Goal: Information Seeking & Learning: Learn about a topic

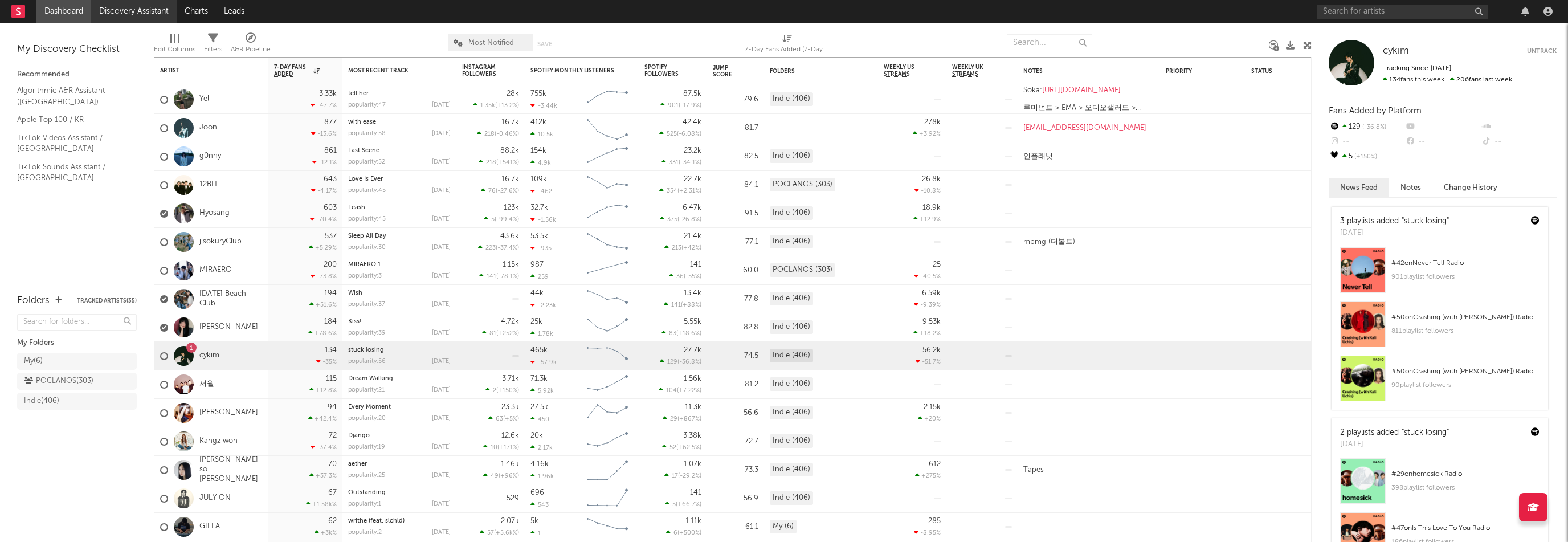
click at [105, 16] on link "Discovery Assistant" at bounding box center [133, 11] width 85 height 23
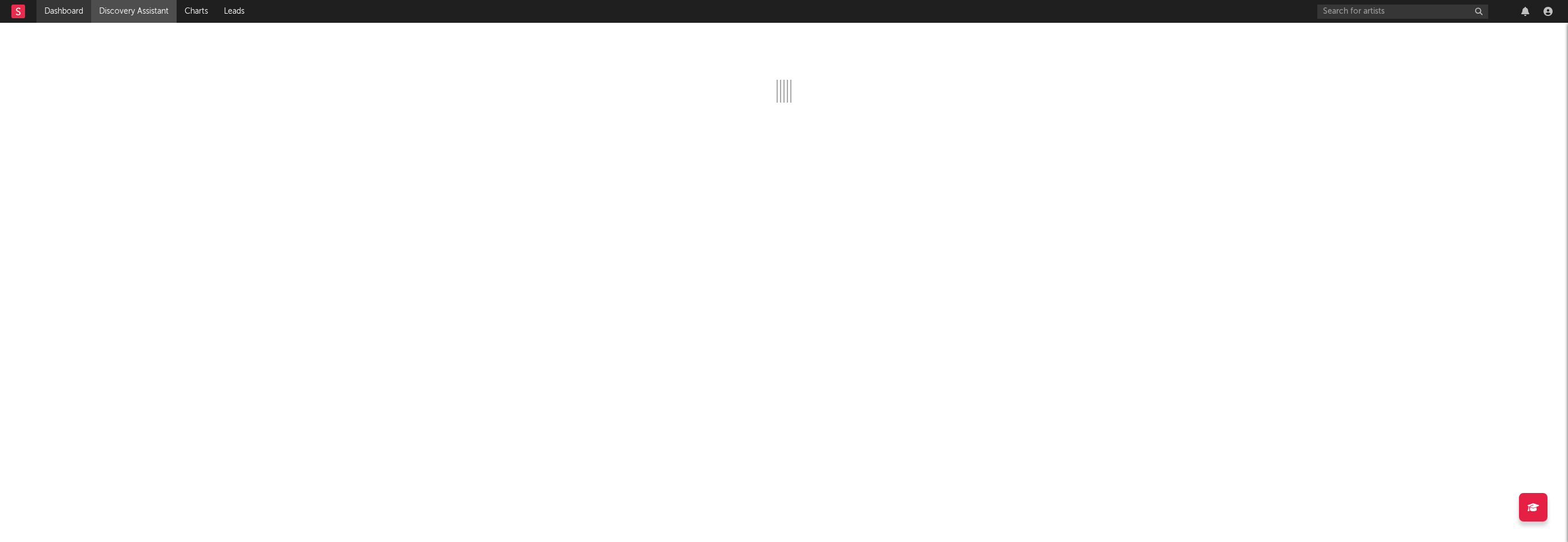
click at [77, 16] on link "Dashboard" at bounding box center [63, 11] width 55 height 23
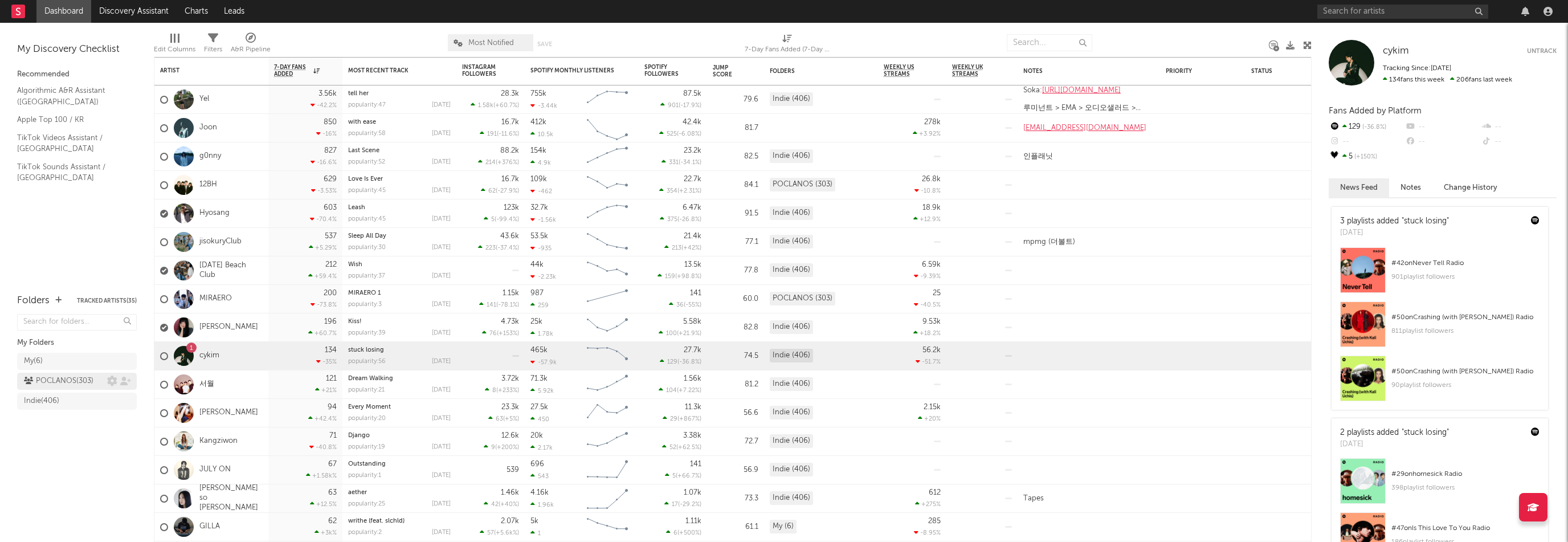
click at [74, 377] on div "POCLANOS ( 303 )" at bounding box center [59, 381] width 70 height 13
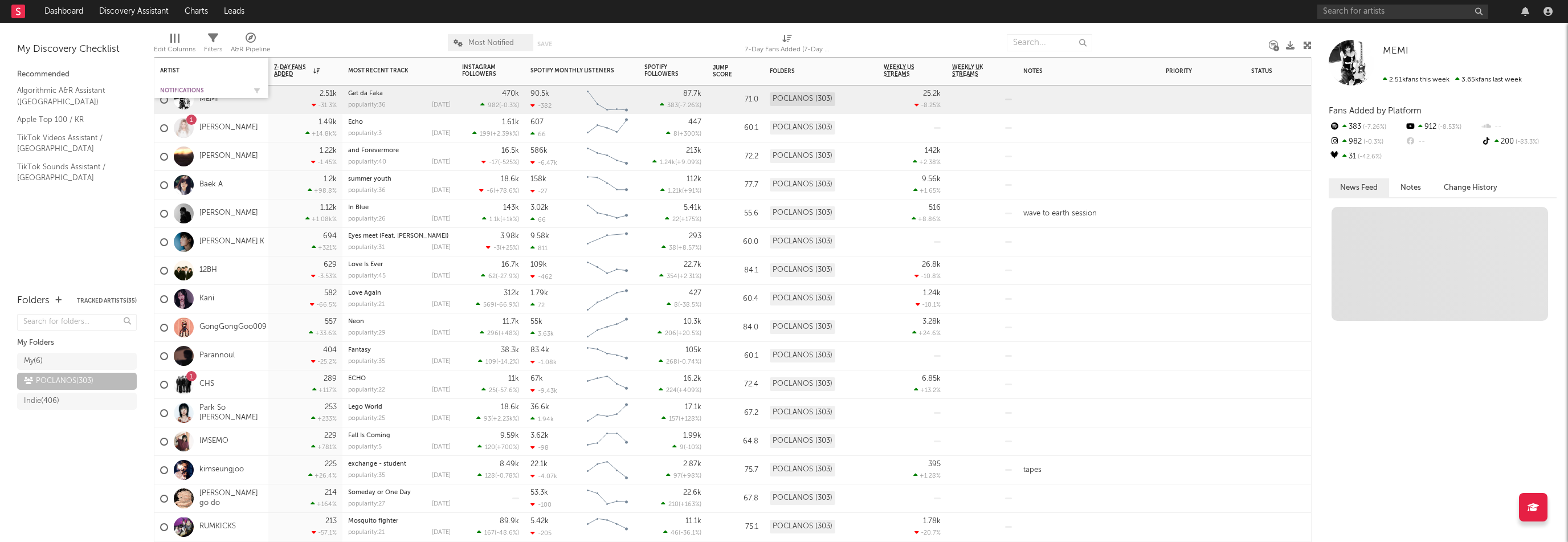
click at [173, 87] on div "Notifications" at bounding box center [203, 91] width 85 height 7
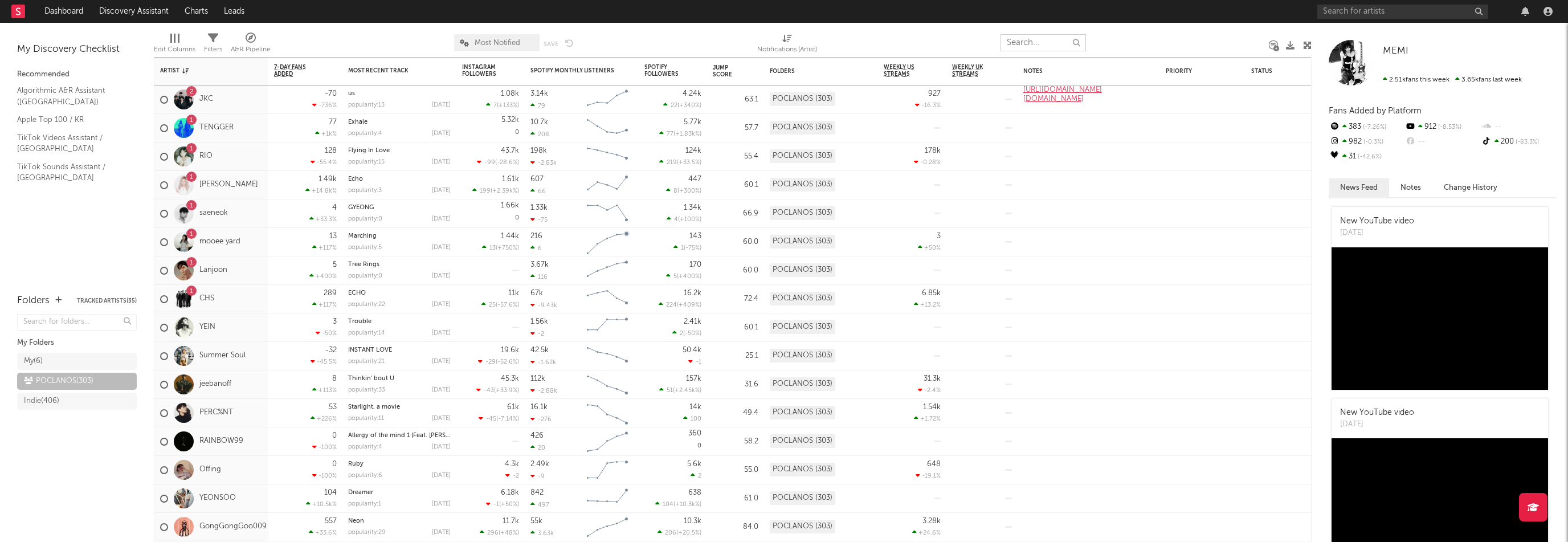
click at [1042, 39] on input "text" at bounding box center [1043, 43] width 85 height 17
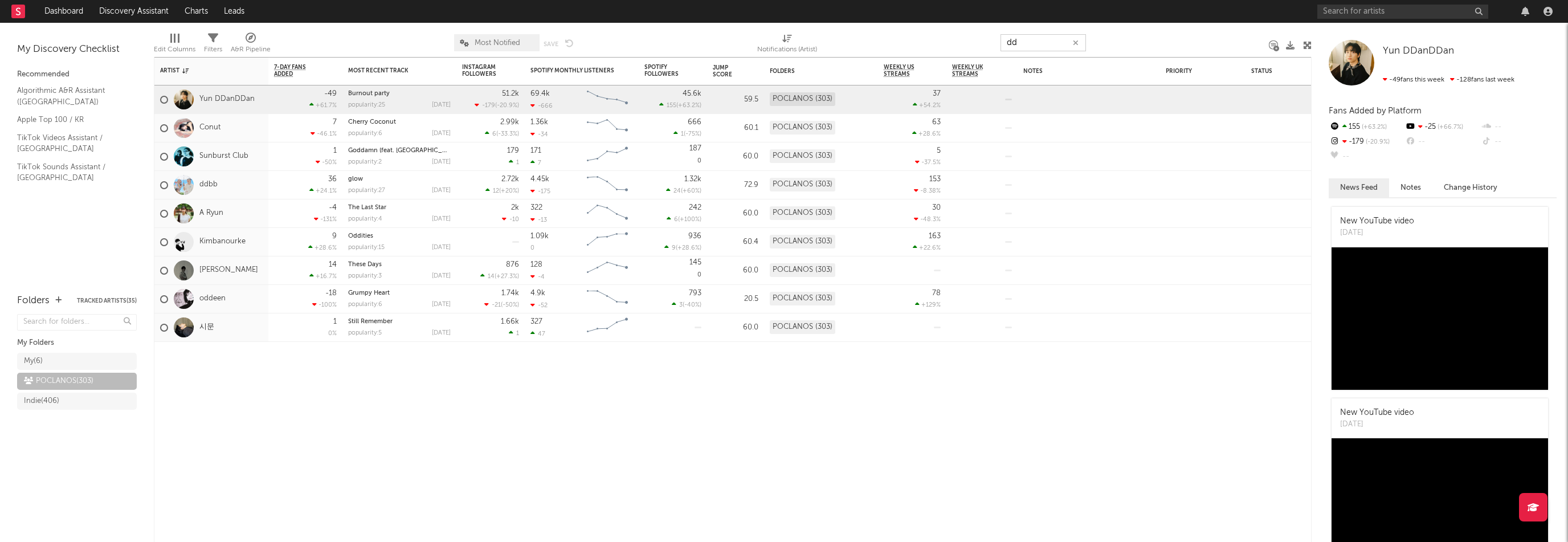
type input "dd"
click at [237, 187] on div "ddbb" at bounding box center [212, 185] width 114 height 28
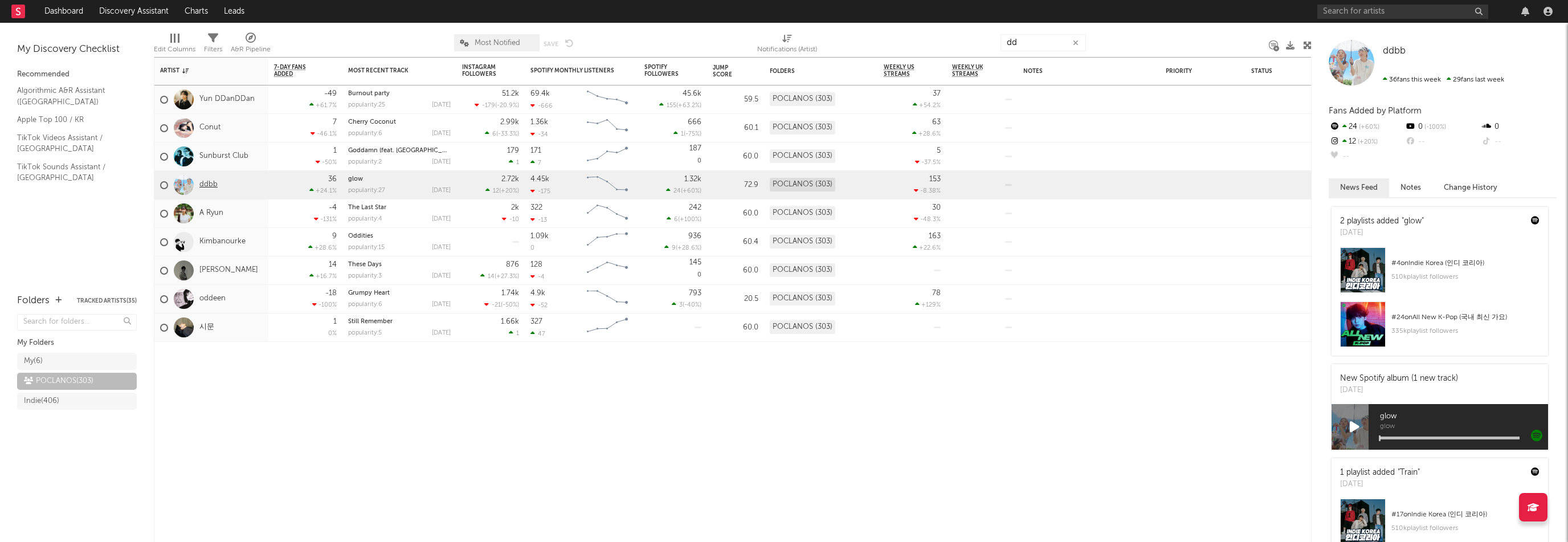
click at [209, 184] on link "ddbb" at bounding box center [209, 185] width 18 height 10
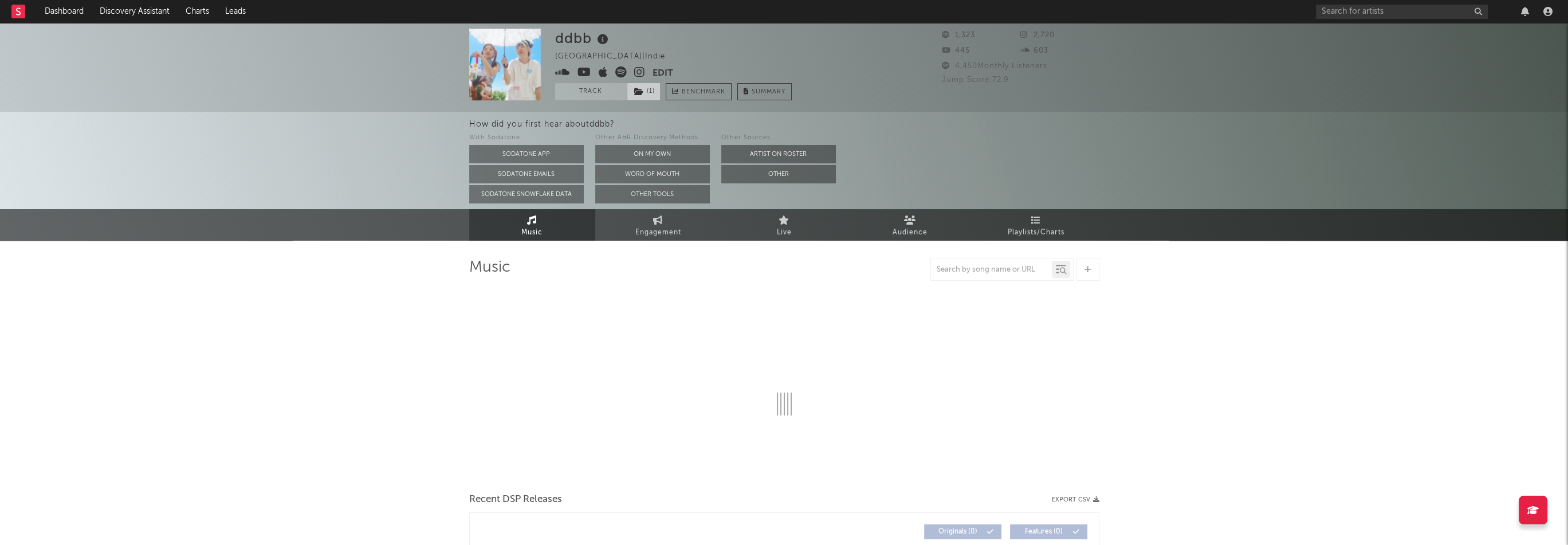
select select "6m"
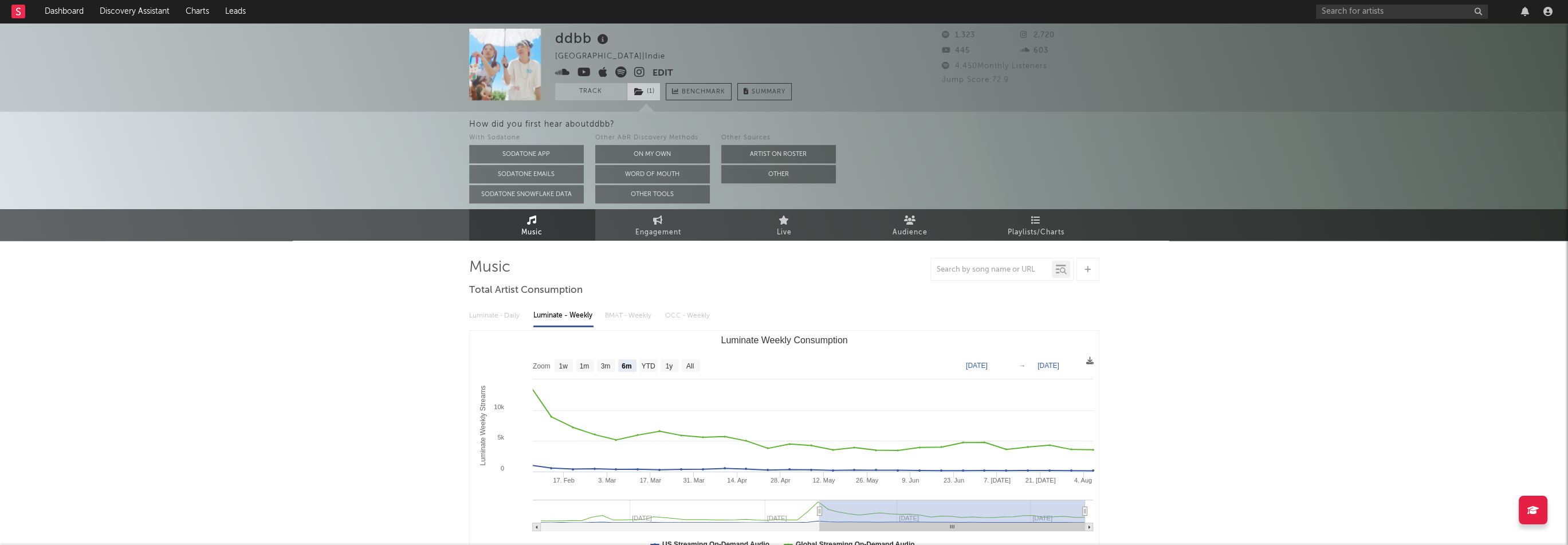
click at [653, 95] on span "( 1 )" at bounding box center [643, 91] width 34 height 17
click at [438, 86] on div "ddbb [GEOGRAPHIC_DATA] | Indie Edit Track ( 1 ) Benchmark Summary 1,323 2,720 4…" at bounding box center [784, 67] width 1568 height 89
click at [71, 9] on link "Dashboard" at bounding box center [64, 11] width 55 height 23
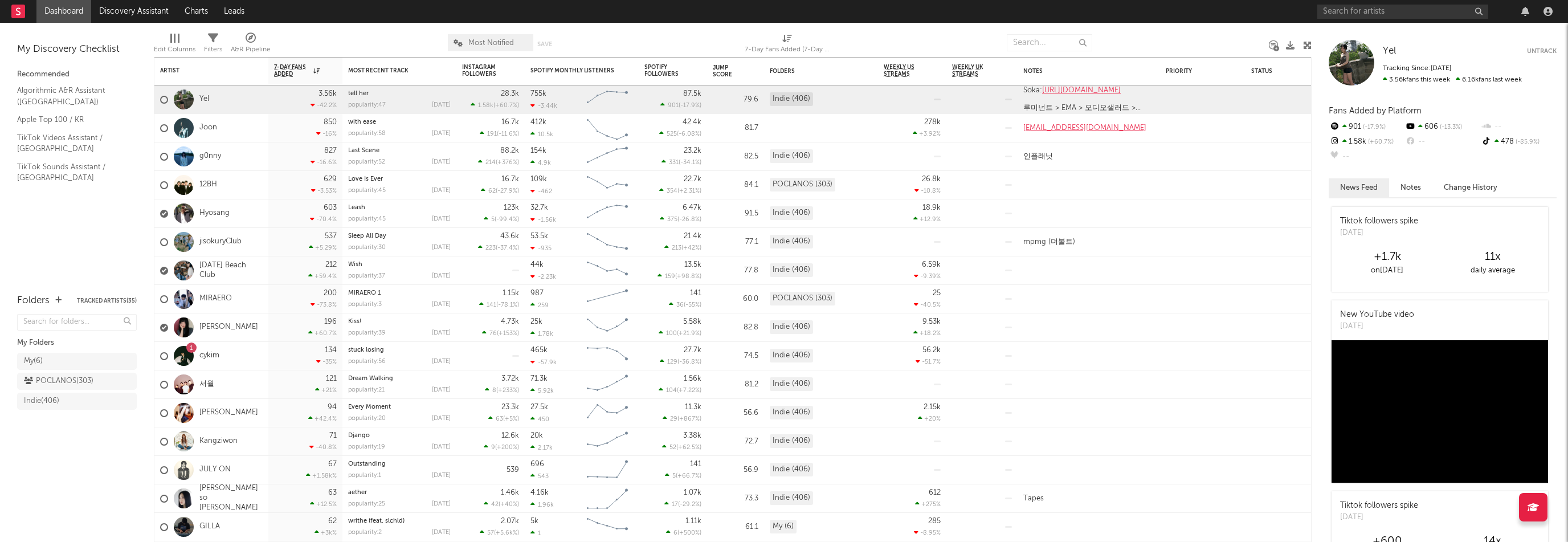
click at [1164, 48] on div at bounding box center [1181, 43] width 160 height 28
click at [248, 323] on div "[PERSON_NAME]" at bounding box center [212, 328] width 114 height 28
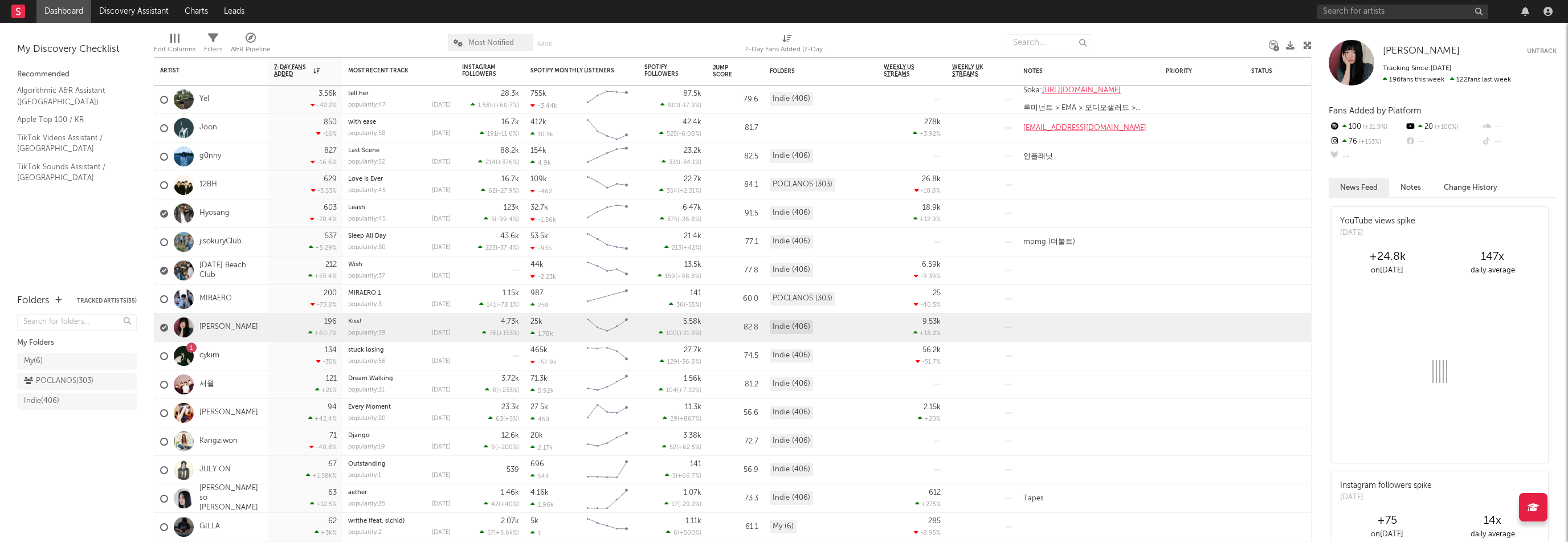
click at [66, 395] on div "Indie ( 406 )" at bounding box center [65, 401] width 83 height 13
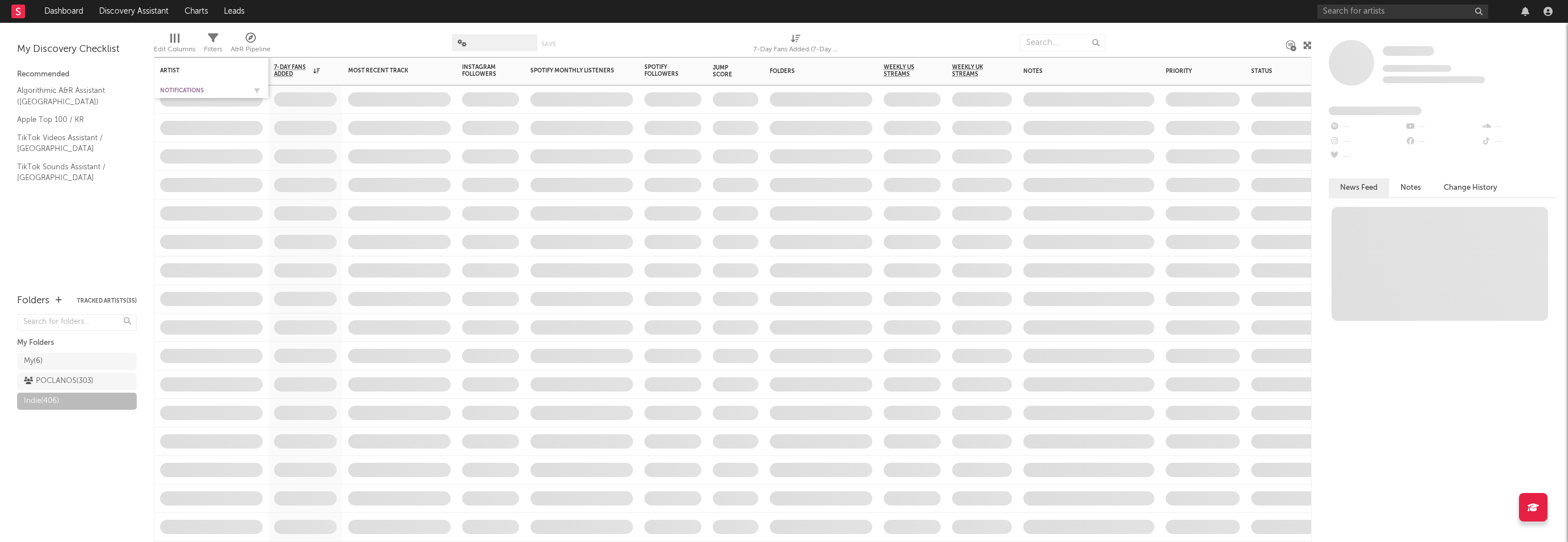
click at [180, 91] on div "Notifications" at bounding box center [203, 91] width 85 height 7
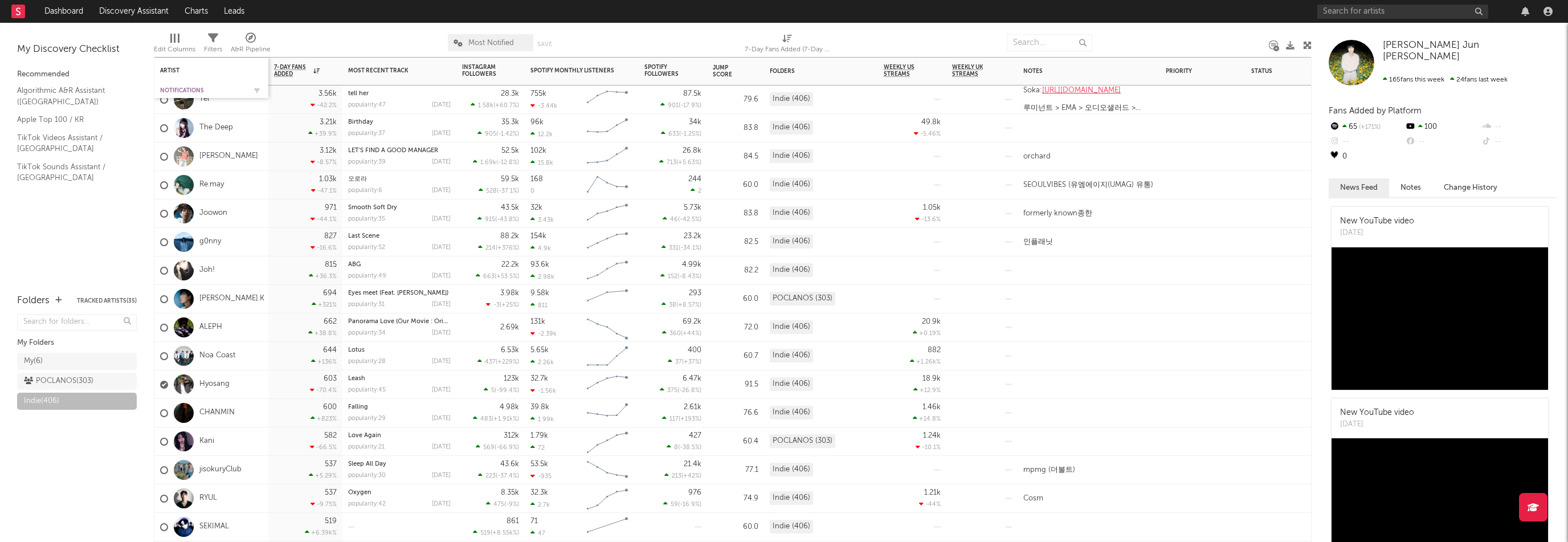
click at [178, 88] on div "Notifications" at bounding box center [203, 91] width 85 height 7
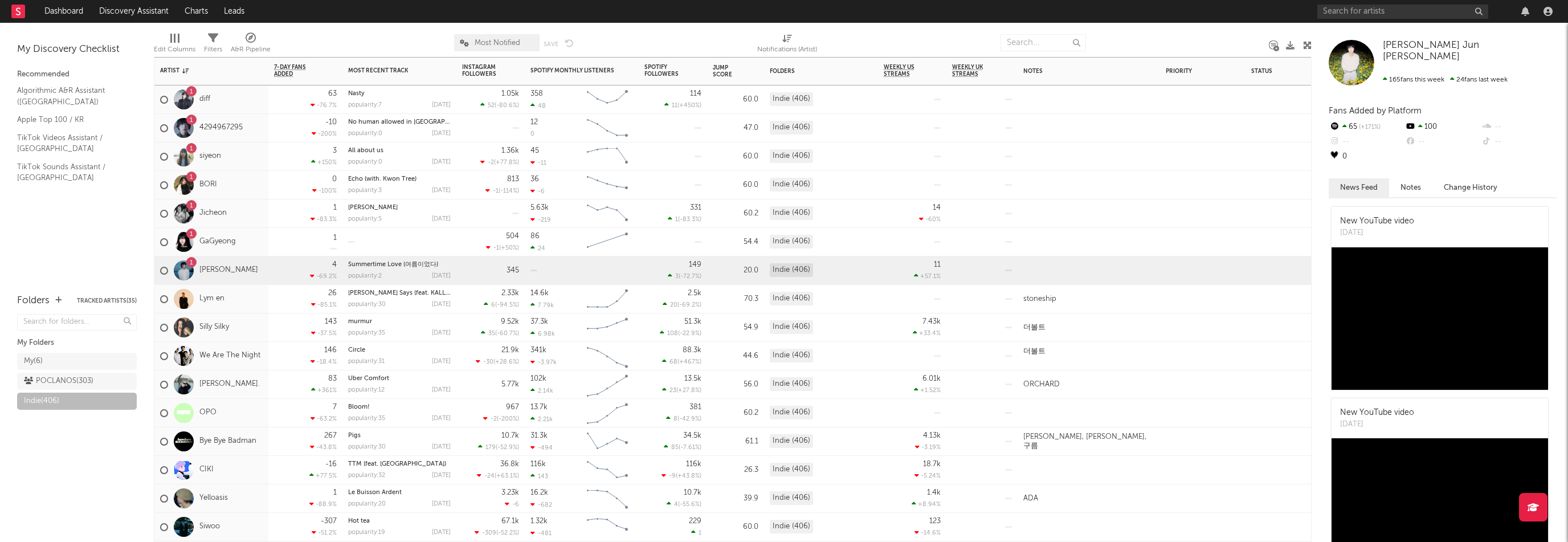
click at [255, 271] on div "1 [PERSON_NAME]" at bounding box center [212, 271] width 114 height 28
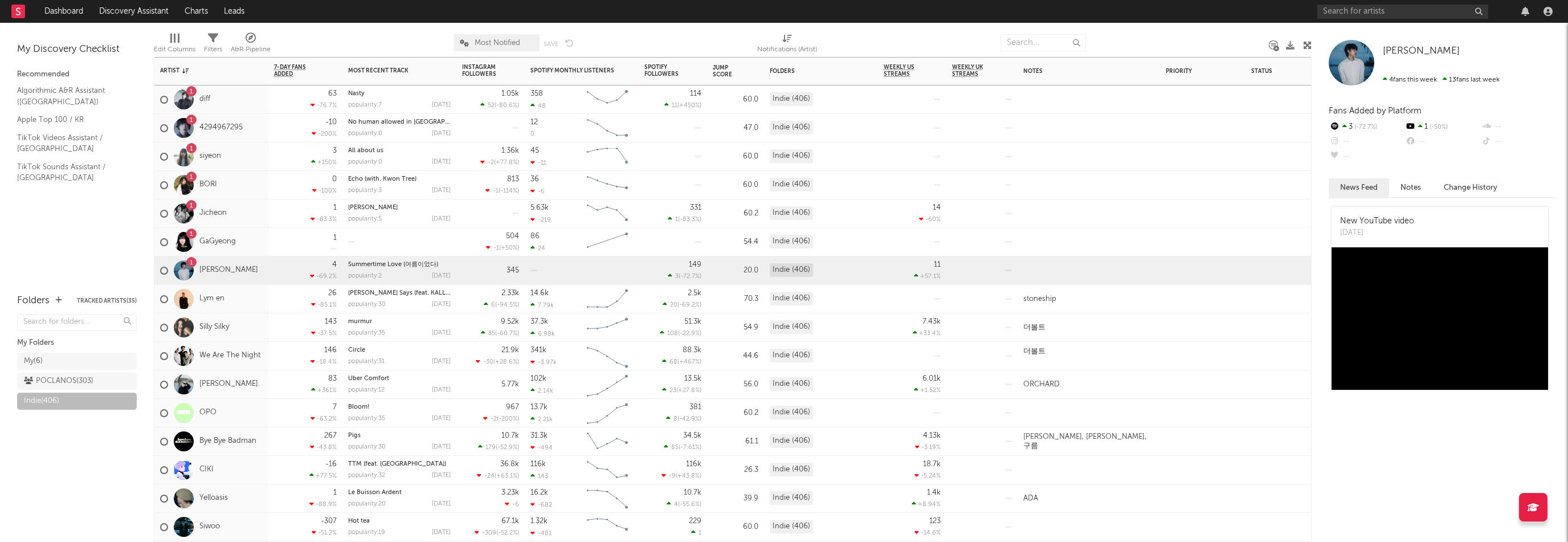
click at [251, 245] on div "1 GaGyeong" at bounding box center [212, 242] width 114 height 28
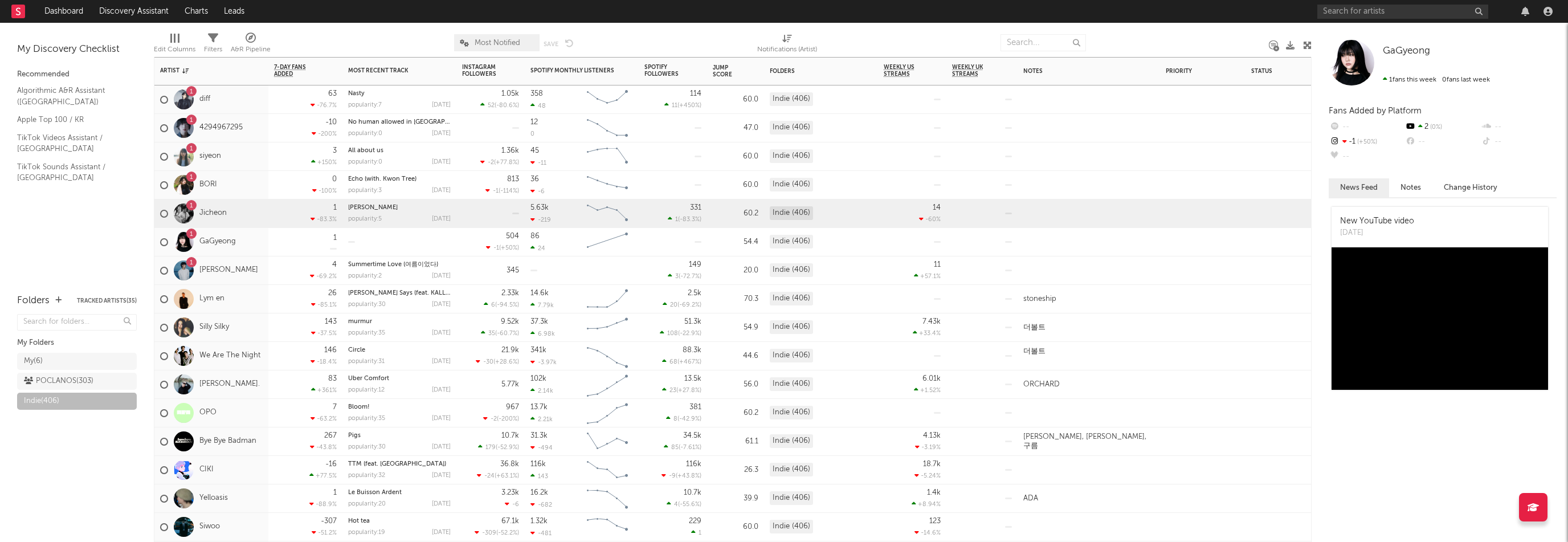
click at [242, 216] on div "1 Jicheon" at bounding box center [212, 214] width 114 height 28
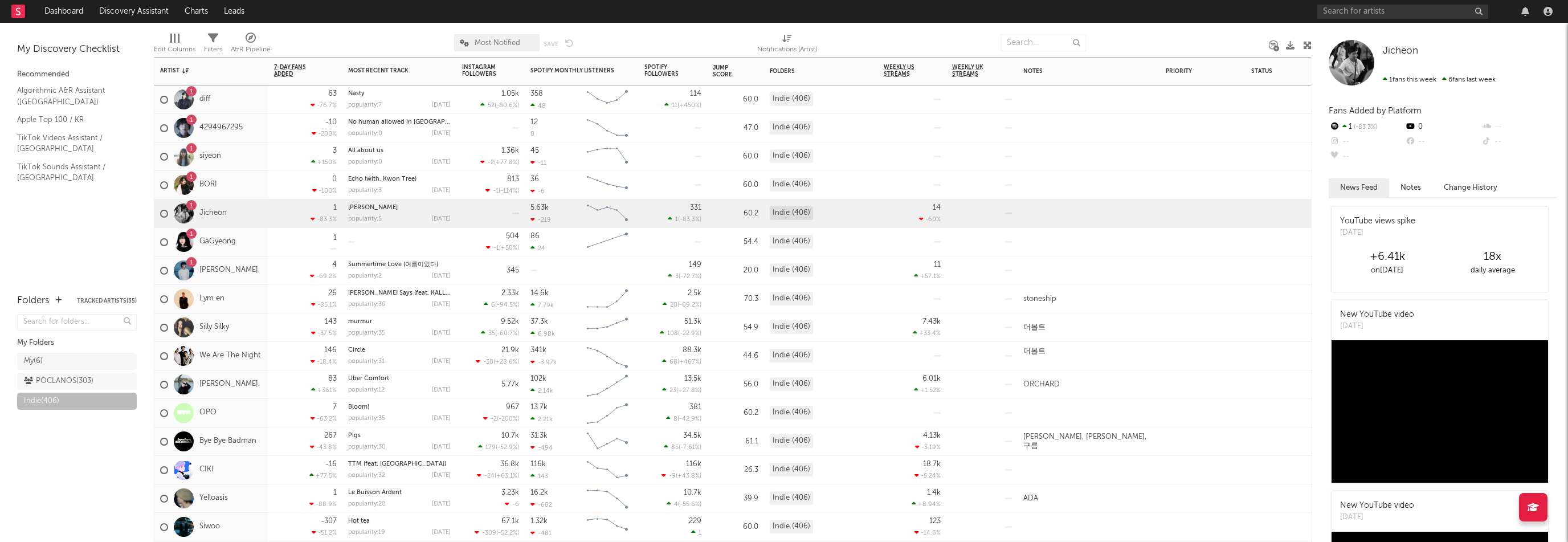
click at [241, 189] on div "1 BORI" at bounding box center [212, 185] width 114 height 28
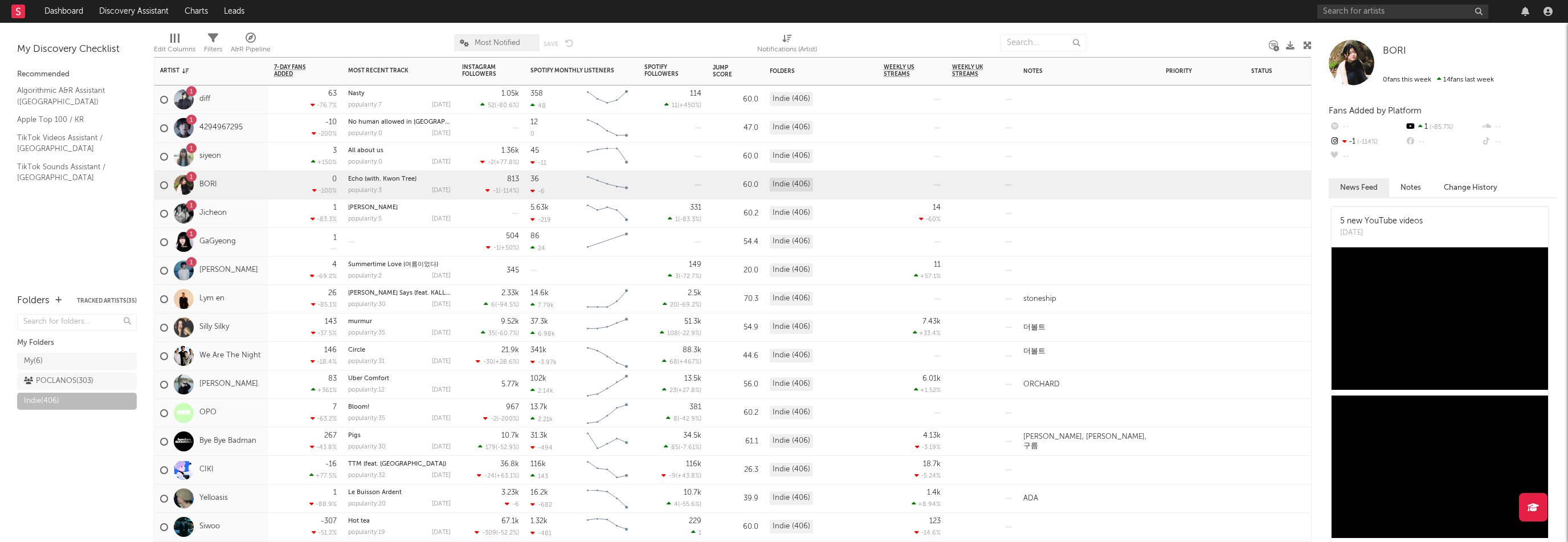
scroll to position [365, 0]
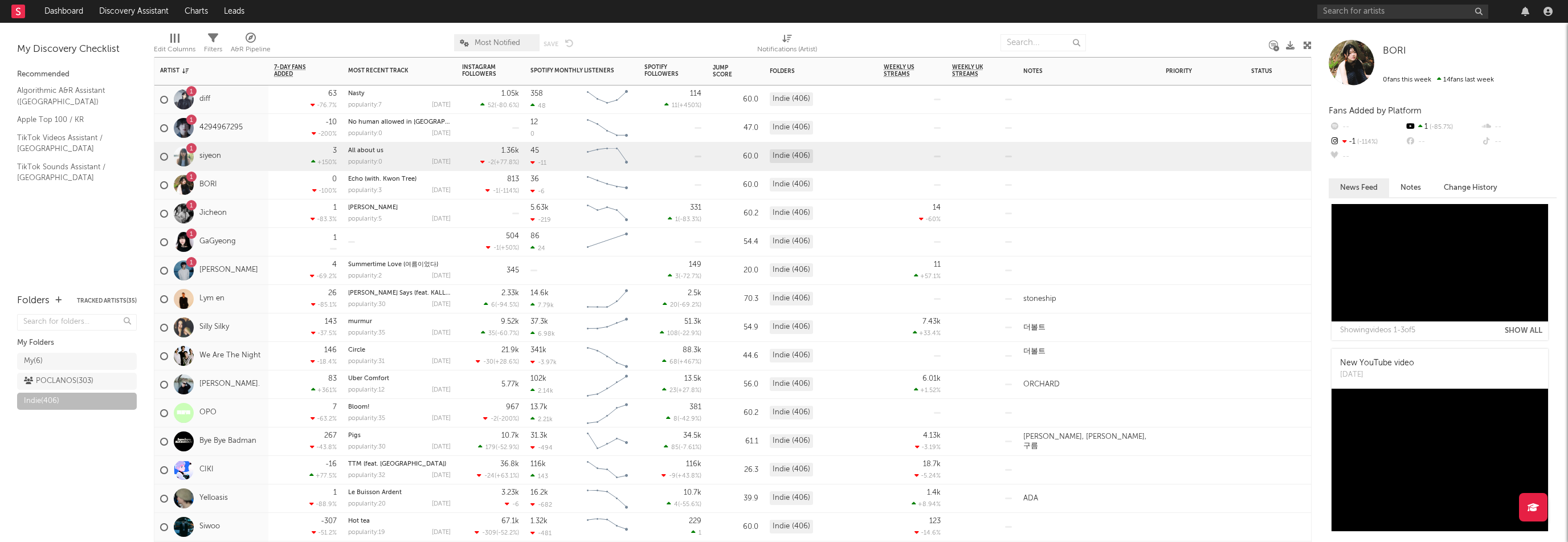
click at [226, 158] on div "1 siyeon" at bounding box center [212, 157] width 114 height 28
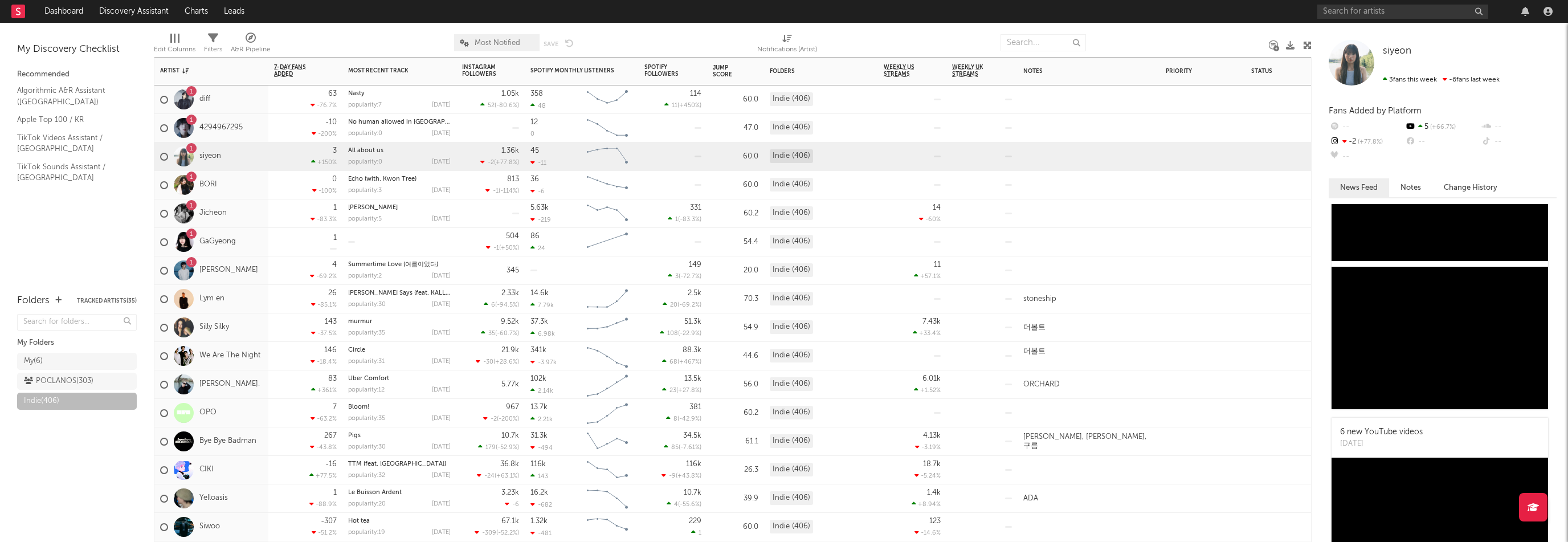
scroll to position [917, 0]
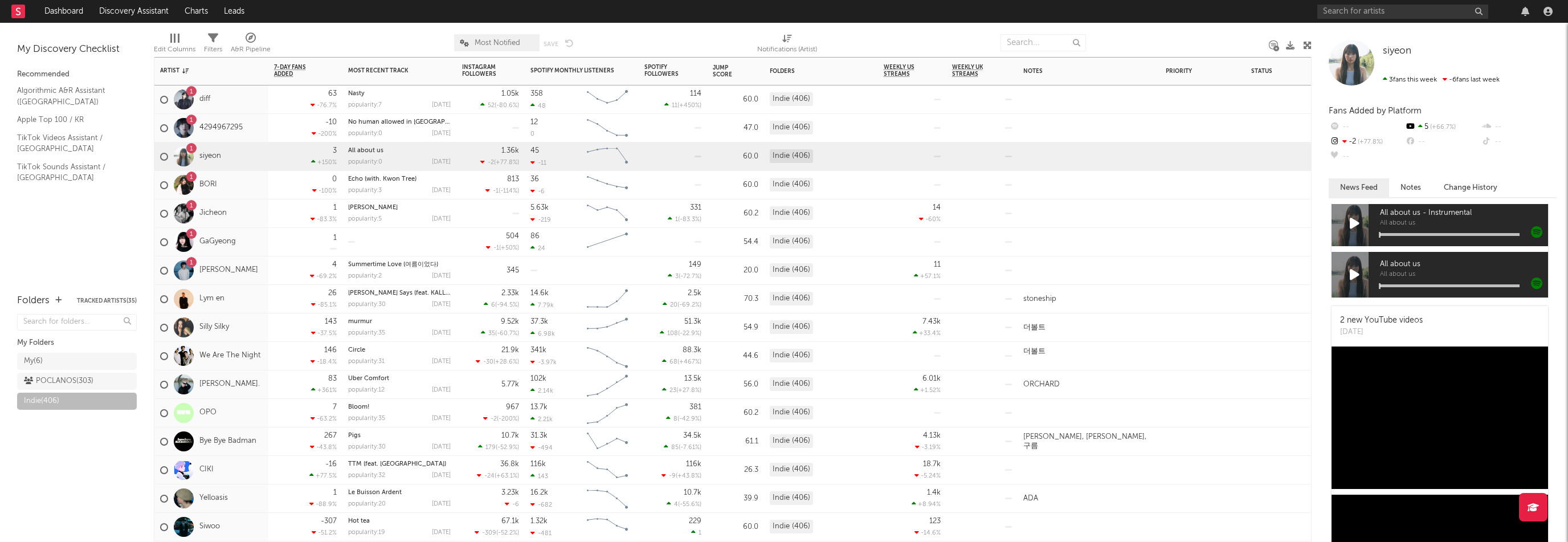
click at [250, 125] on div "1 4294967295" at bounding box center [212, 129] width 114 height 28
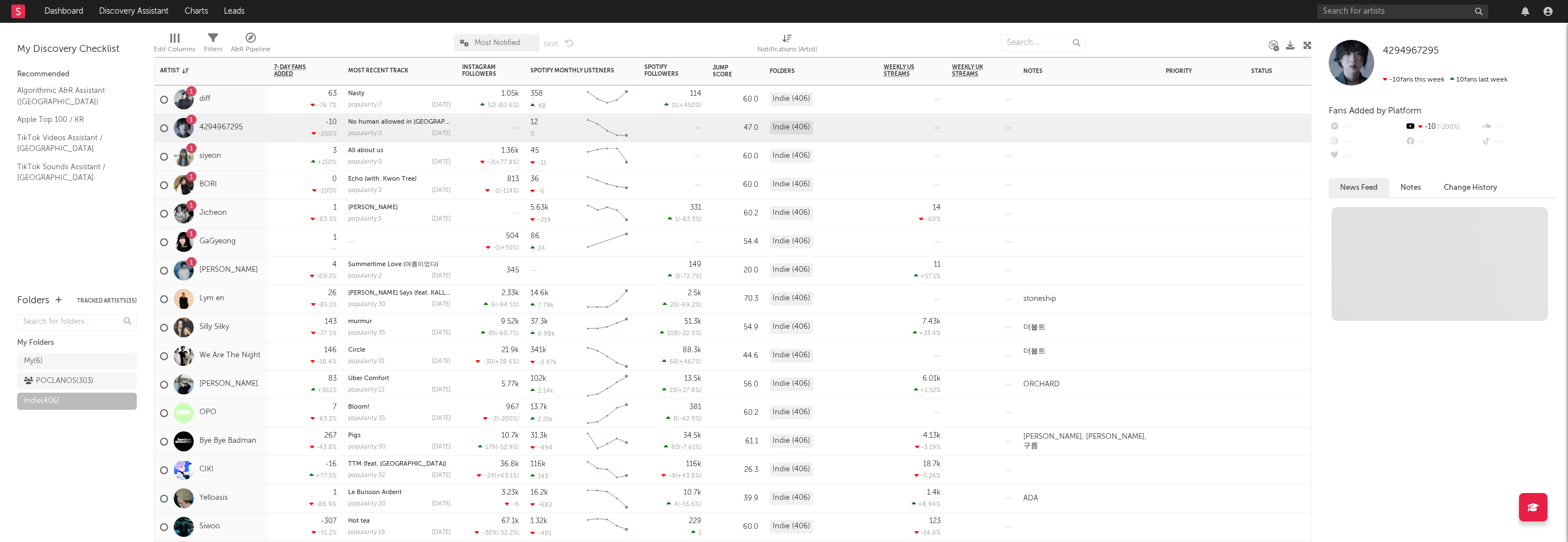
scroll to position [0, 0]
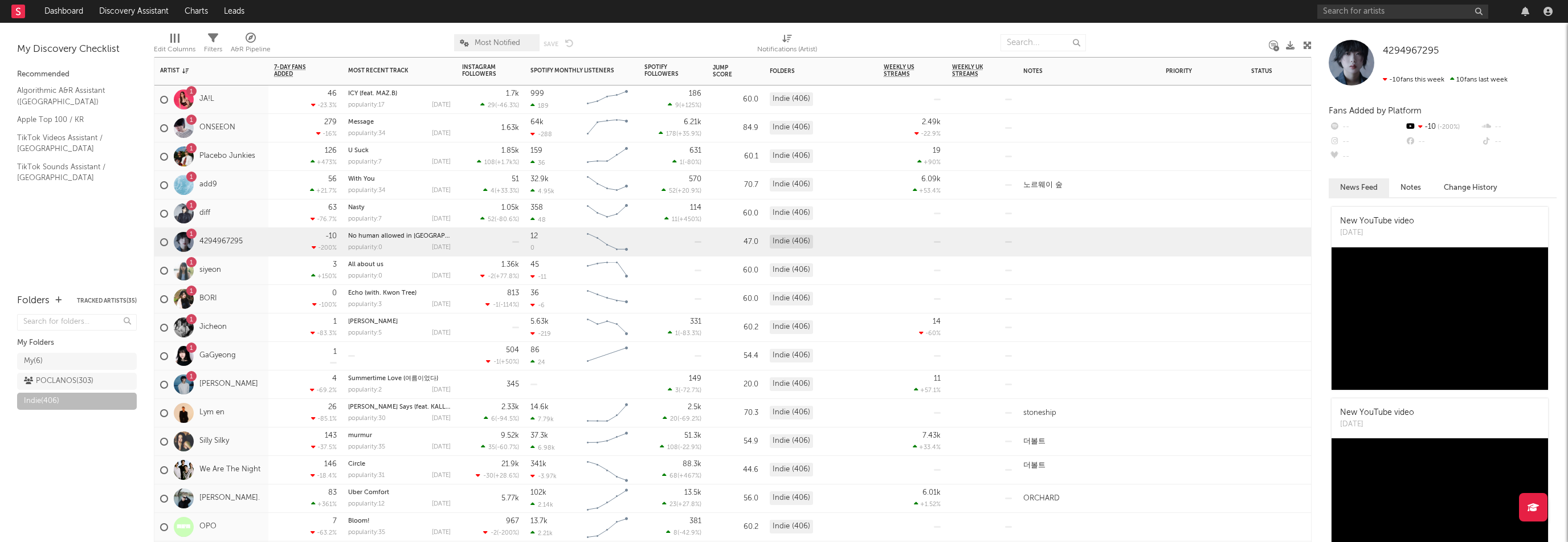
click at [251, 215] on div "1 diff" at bounding box center [212, 214] width 114 height 28
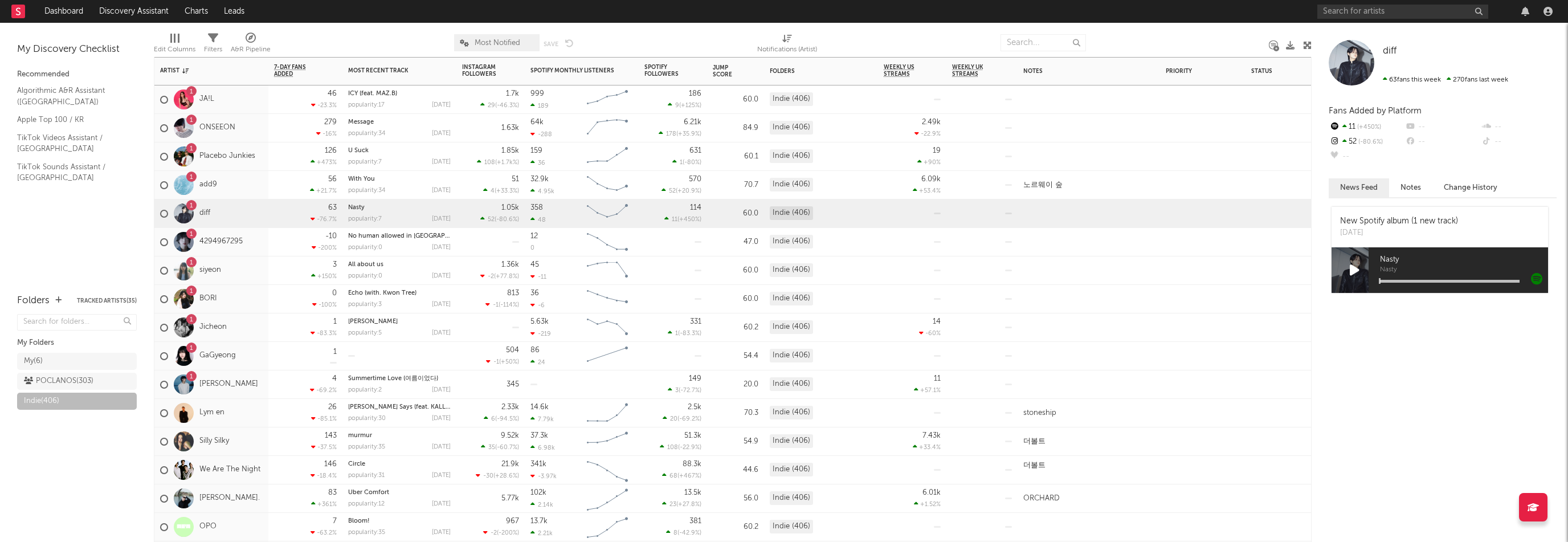
click at [235, 185] on div "1 add9" at bounding box center [212, 185] width 114 height 28
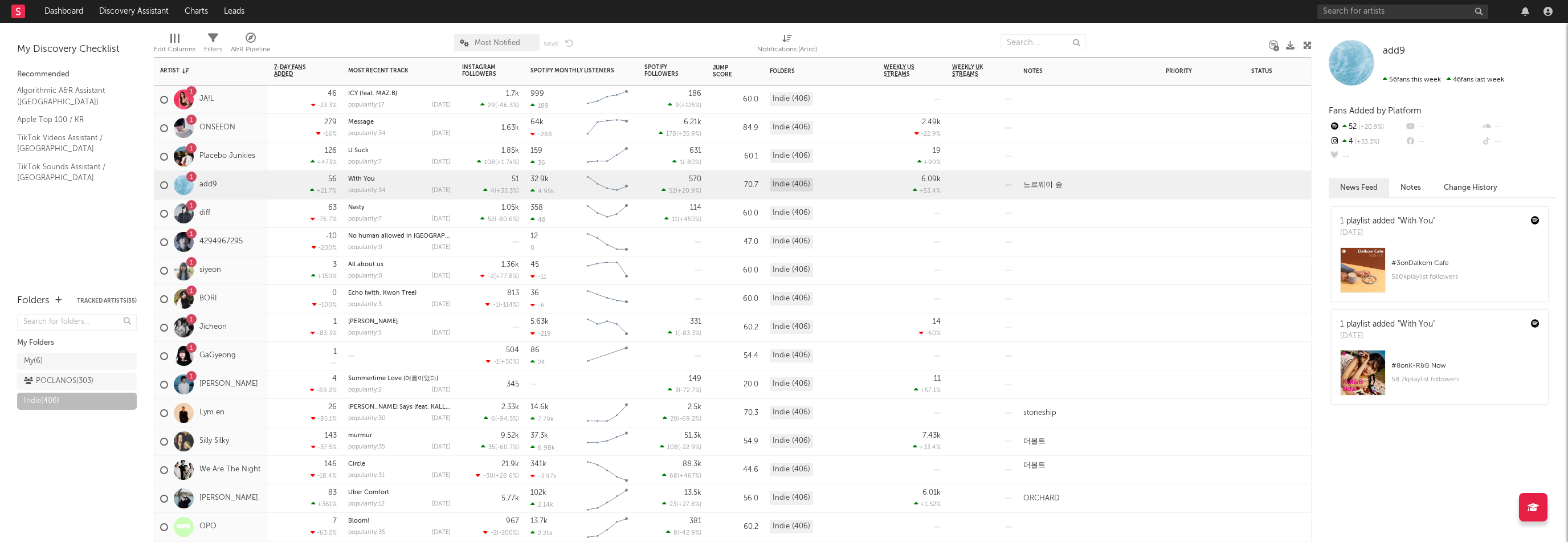
click at [256, 146] on div "1 Placebo Junkies" at bounding box center [212, 157] width 114 height 28
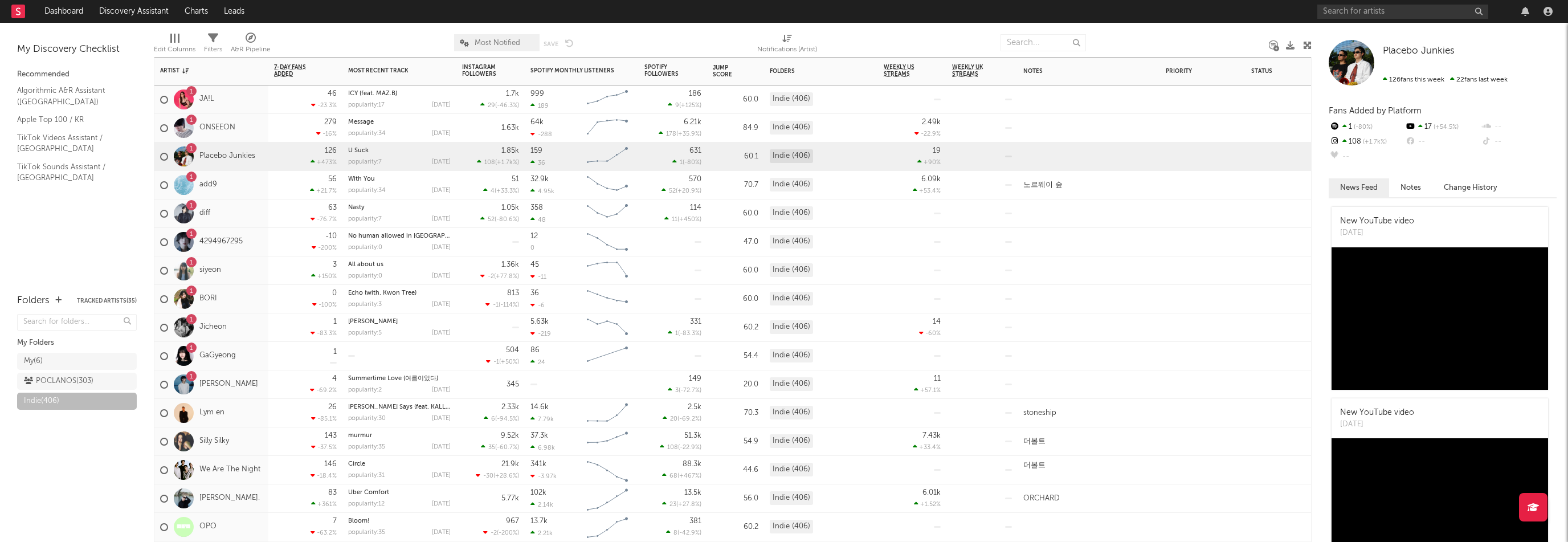
click at [257, 130] on div "1 ONSEEON" at bounding box center [212, 129] width 114 height 28
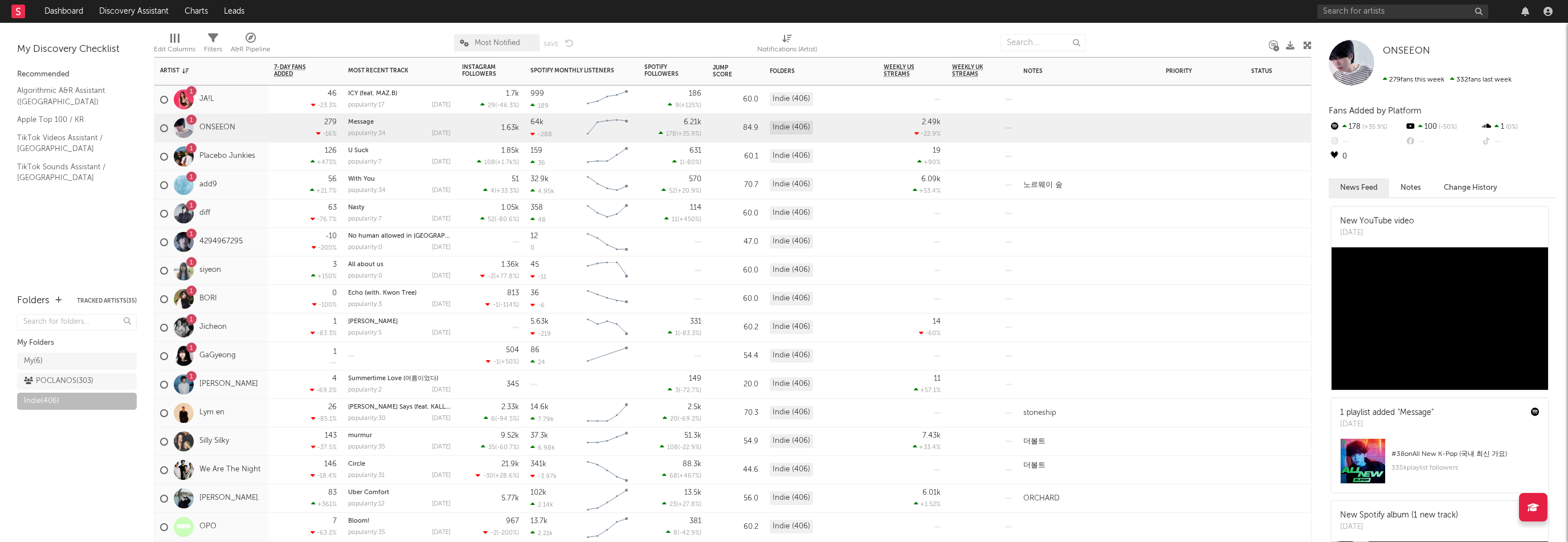
click at [241, 99] on div "1 JA!L" at bounding box center [212, 99] width 114 height 28
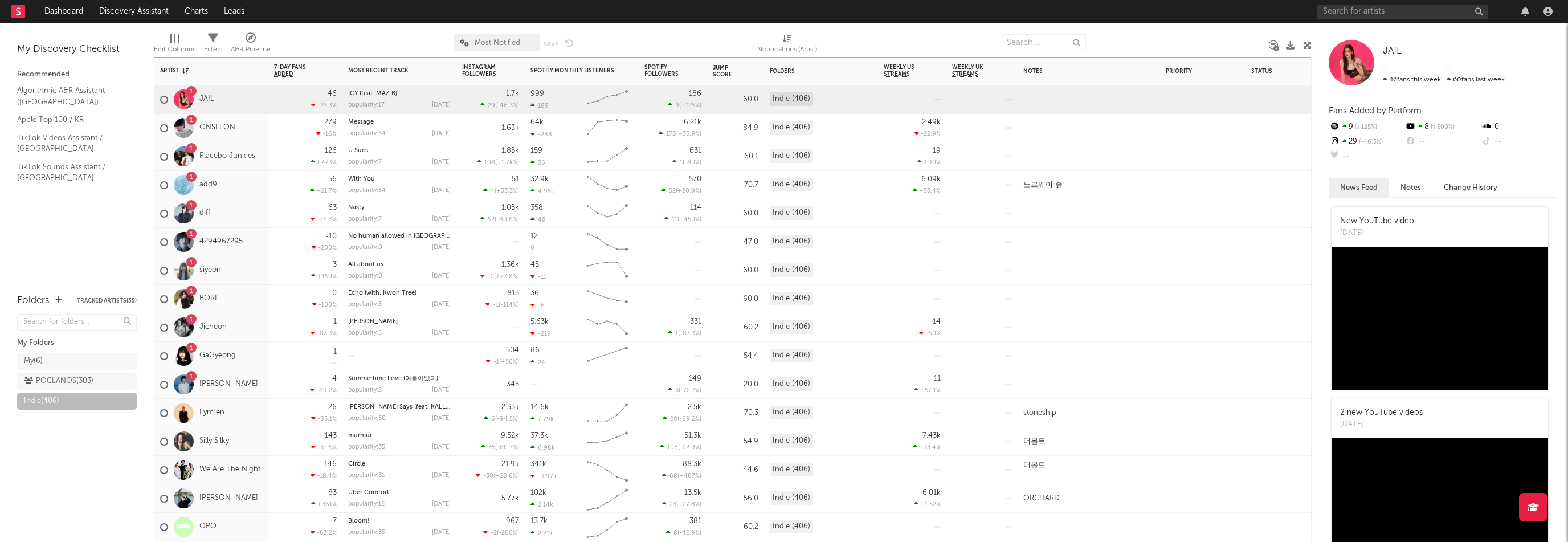
scroll to position [342, 0]
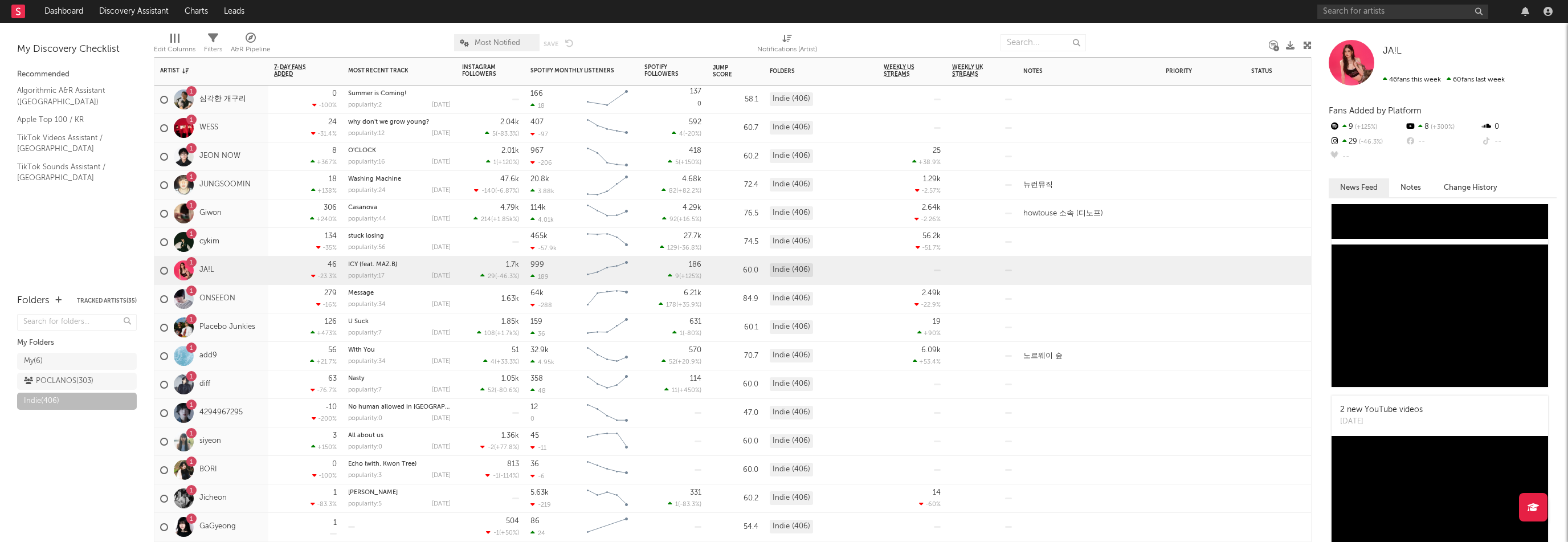
click at [246, 242] on div "1 cykim" at bounding box center [212, 242] width 114 height 28
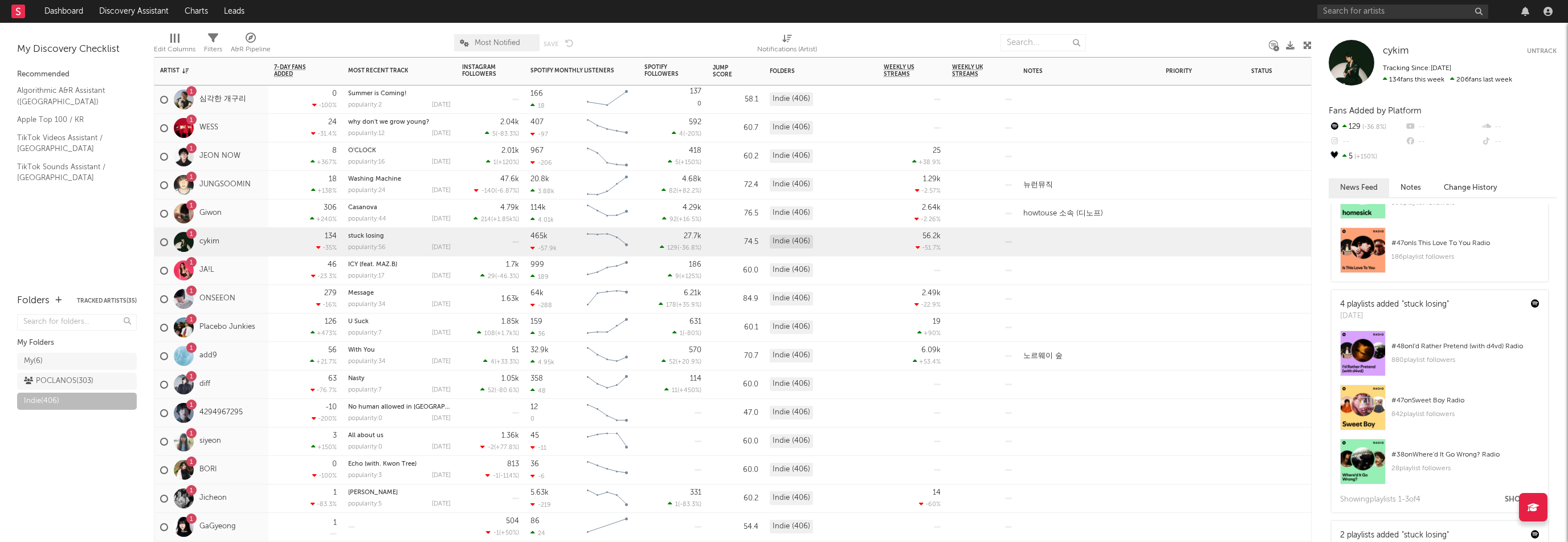
scroll to position [570, 0]
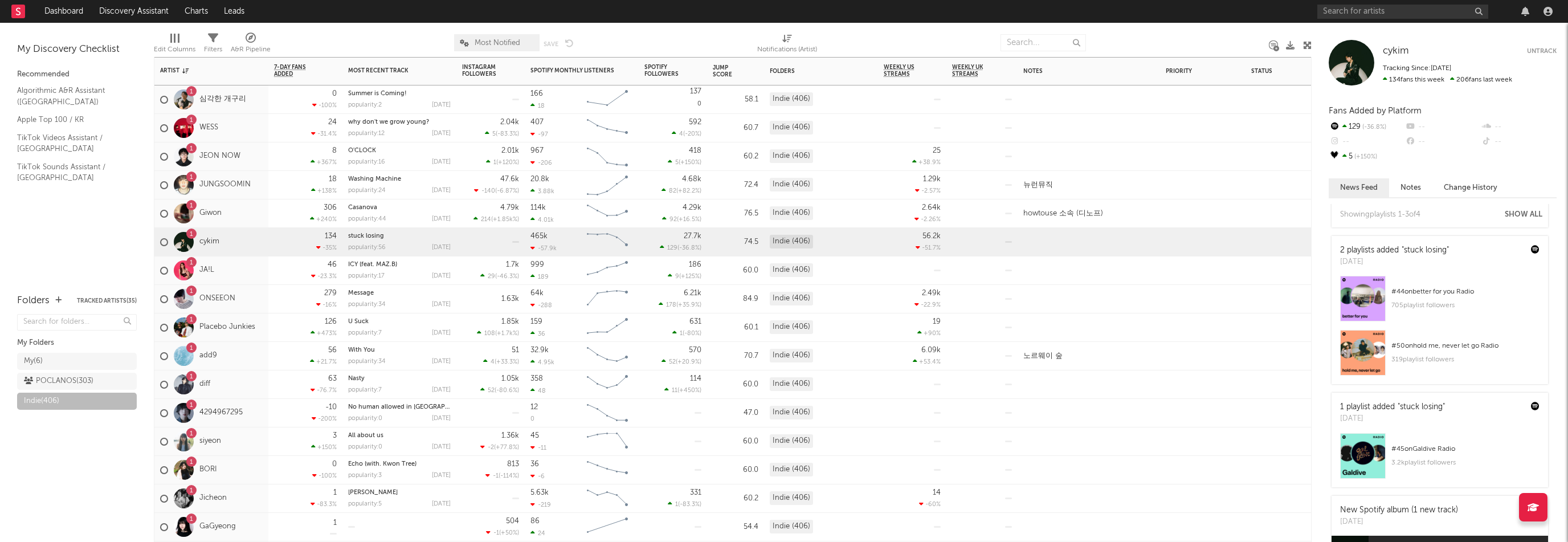
click at [244, 216] on div "1 Giwon" at bounding box center [212, 214] width 114 height 28
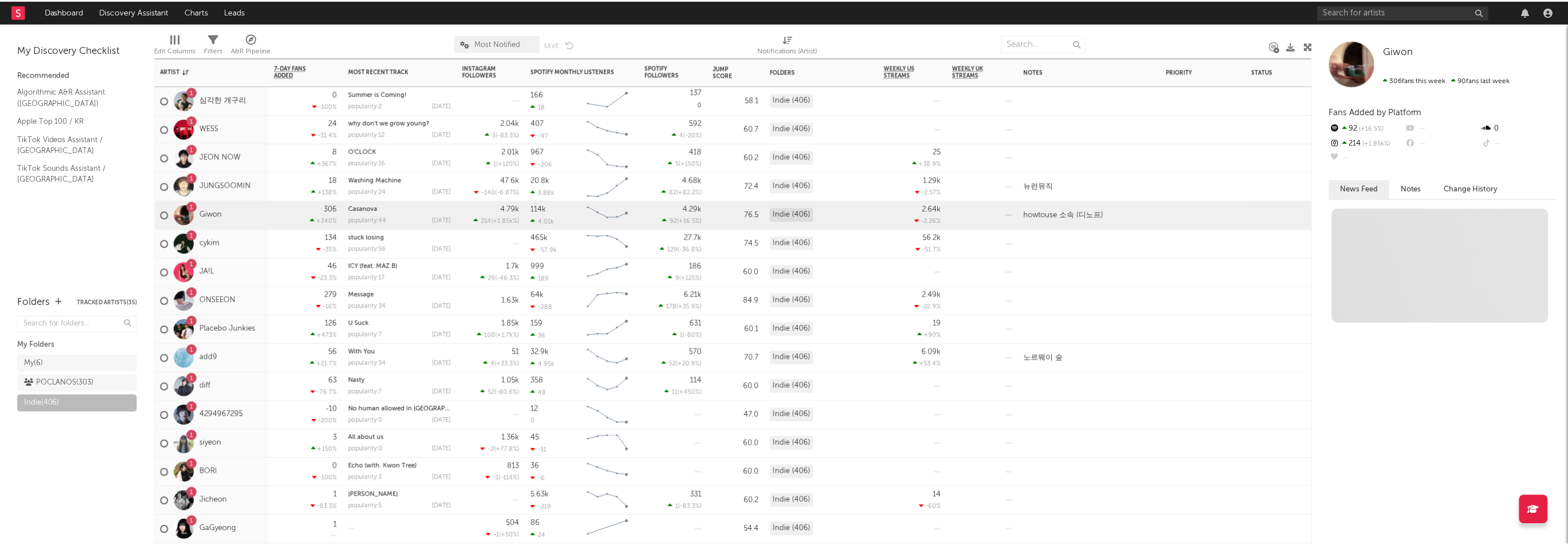
scroll to position [0, 0]
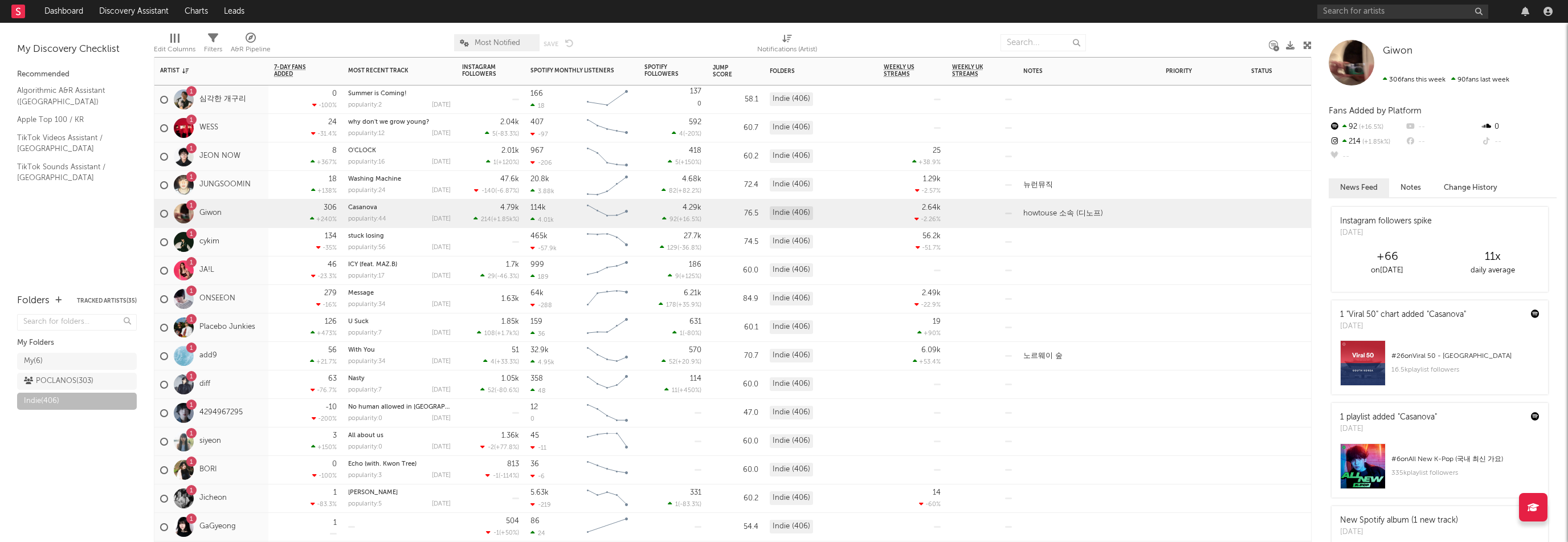
click at [256, 195] on div "1 JUNGSOOMIN" at bounding box center [212, 185] width 114 height 28
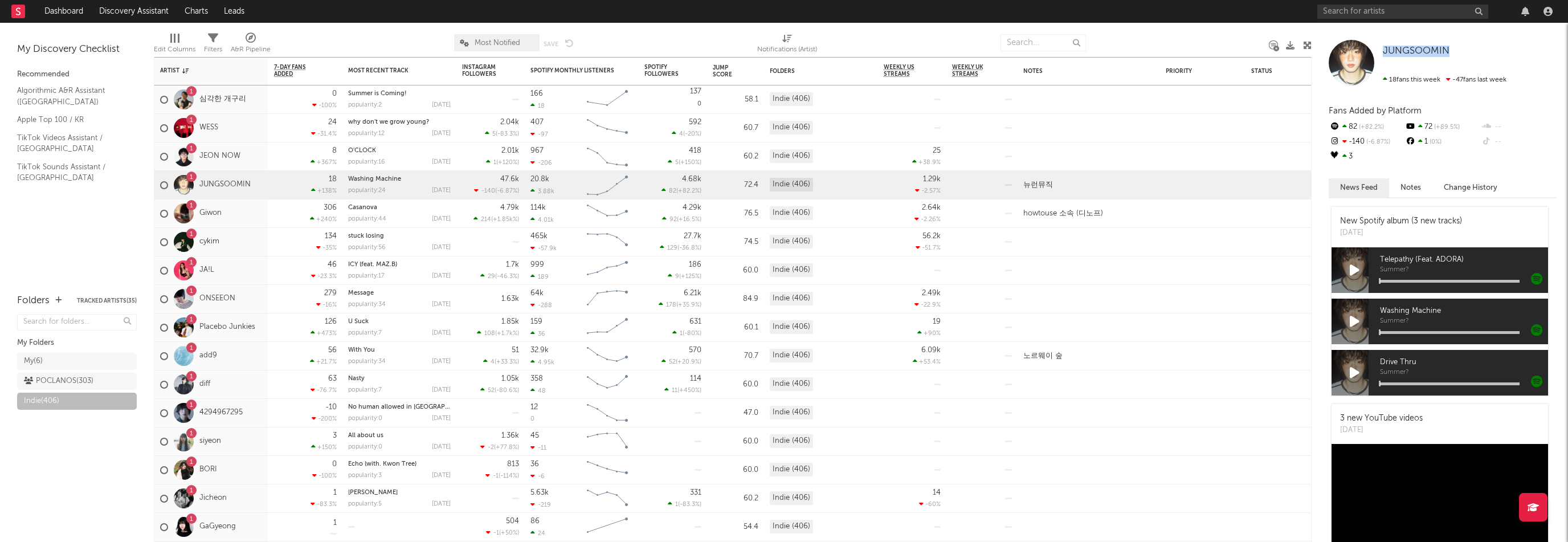
drag, startPoint x: 1464, startPoint y: 54, endPoint x: 1381, endPoint y: 54, distance: 83.0
click at [1381, 54] on div "JUNGSOOMIN 18 fans this week -47 fans last week" at bounding box center [1442, 63] width 228 height 45
copy span "JUNGSOOMIN"
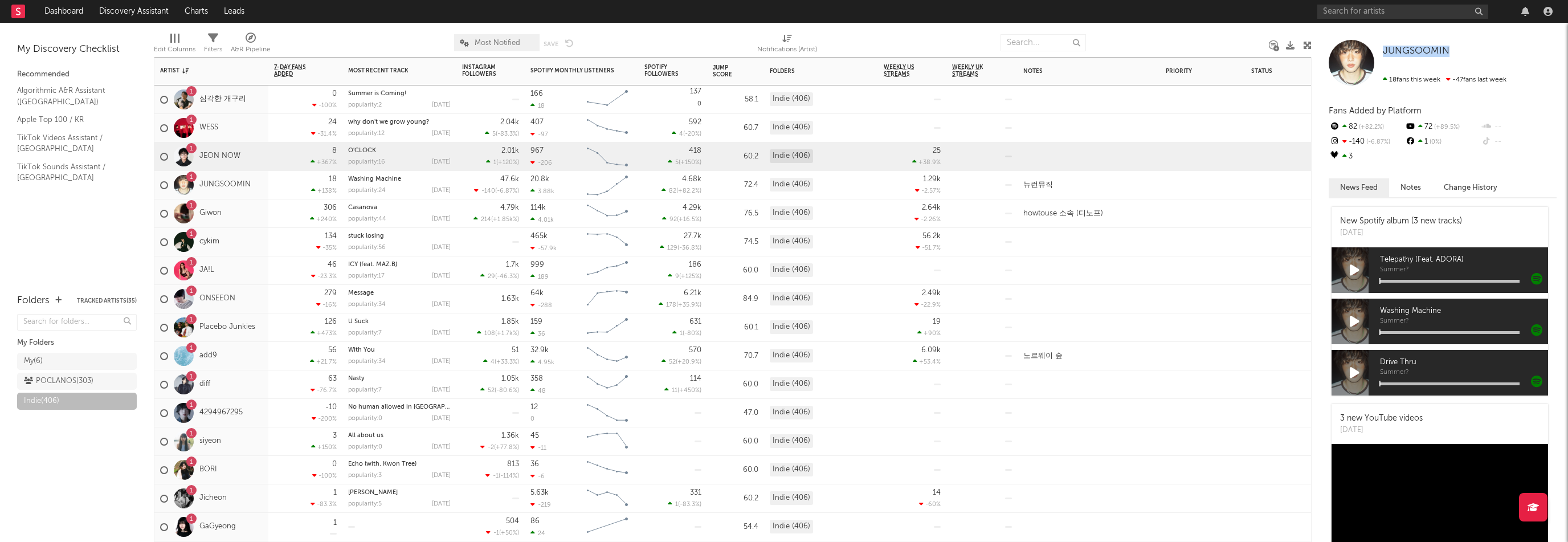
click at [246, 153] on div "1 JEON NOW" at bounding box center [212, 157] width 114 height 28
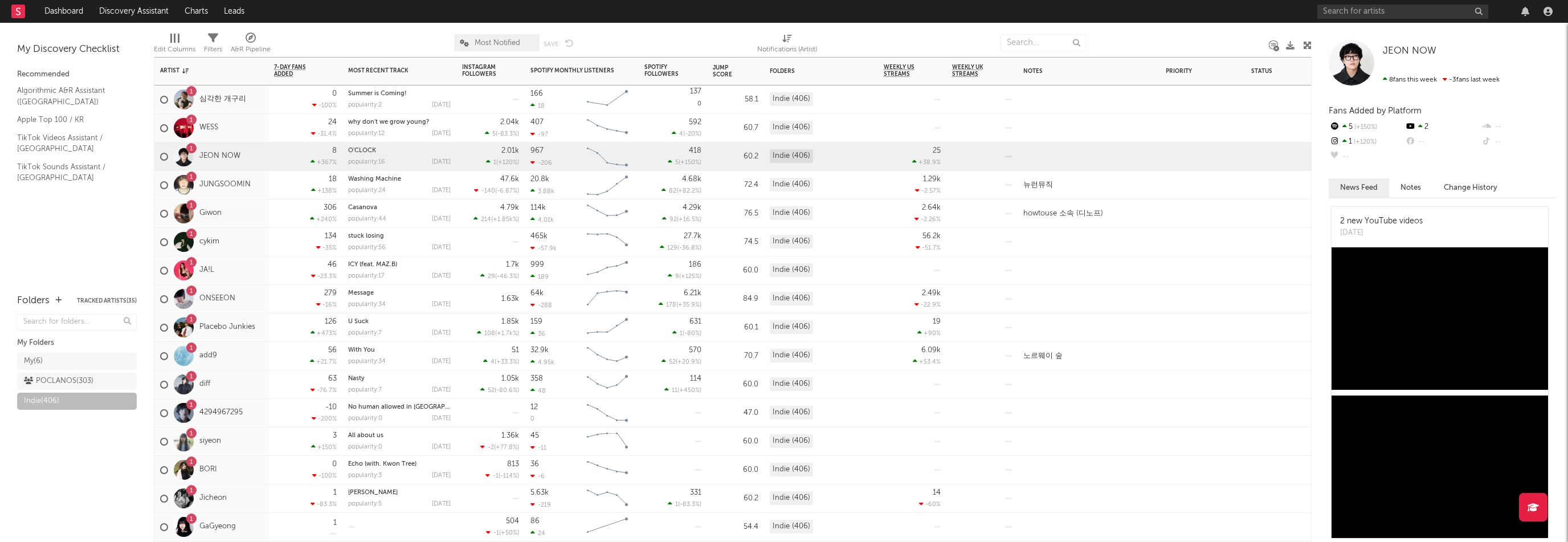
click at [239, 124] on div "1 WESS" at bounding box center [212, 129] width 114 height 28
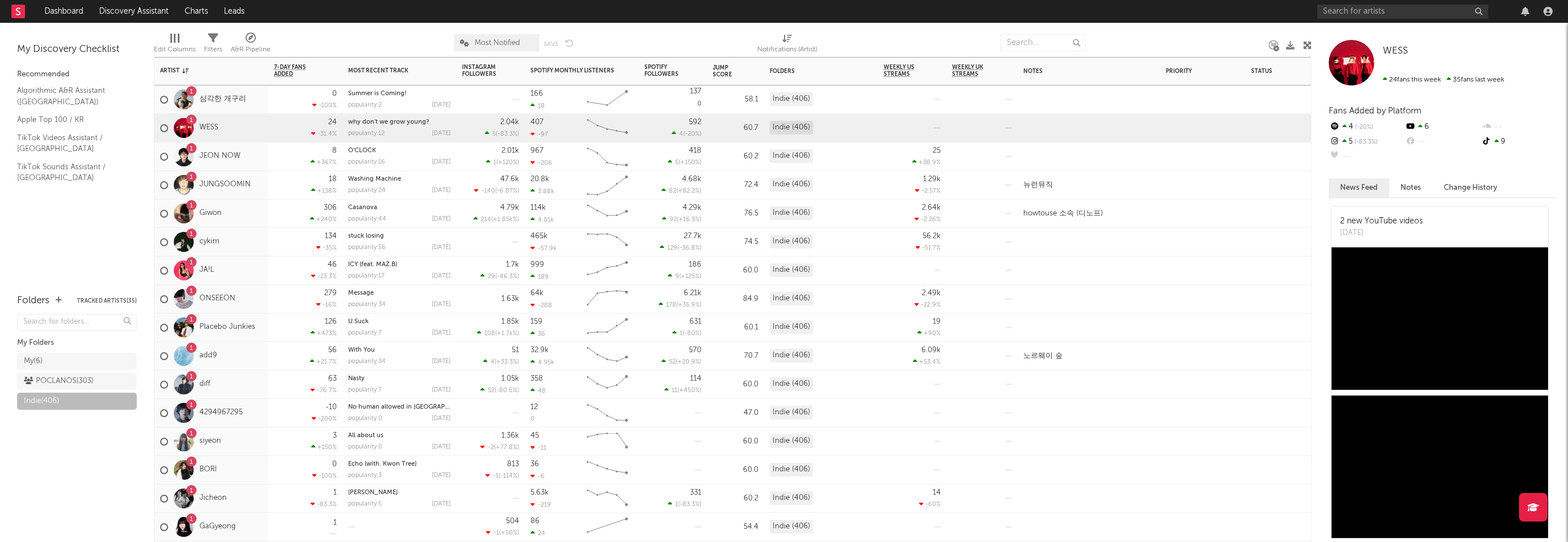
click at [258, 105] on div "1 심각한 개구리" at bounding box center [212, 99] width 114 height 28
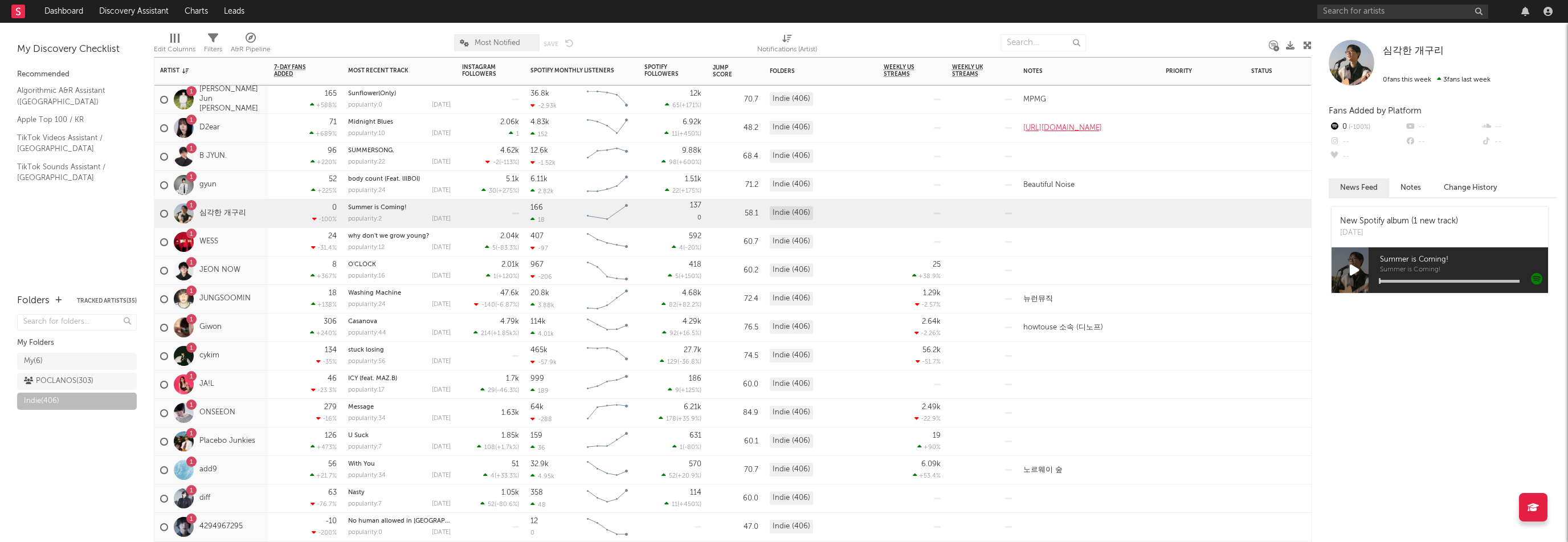
click at [239, 193] on div "1 gyun" at bounding box center [212, 185] width 114 height 28
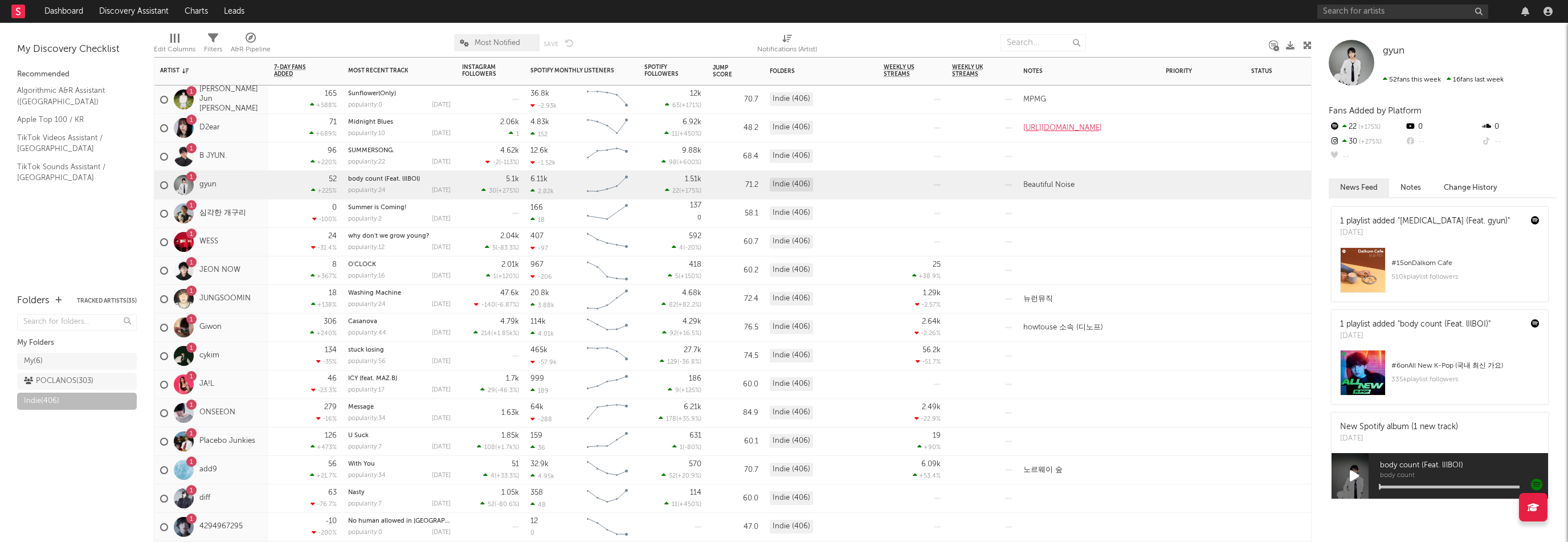
click at [241, 155] on div "1 B JYUN." at bounding box center [212, 157] width 114 height 28
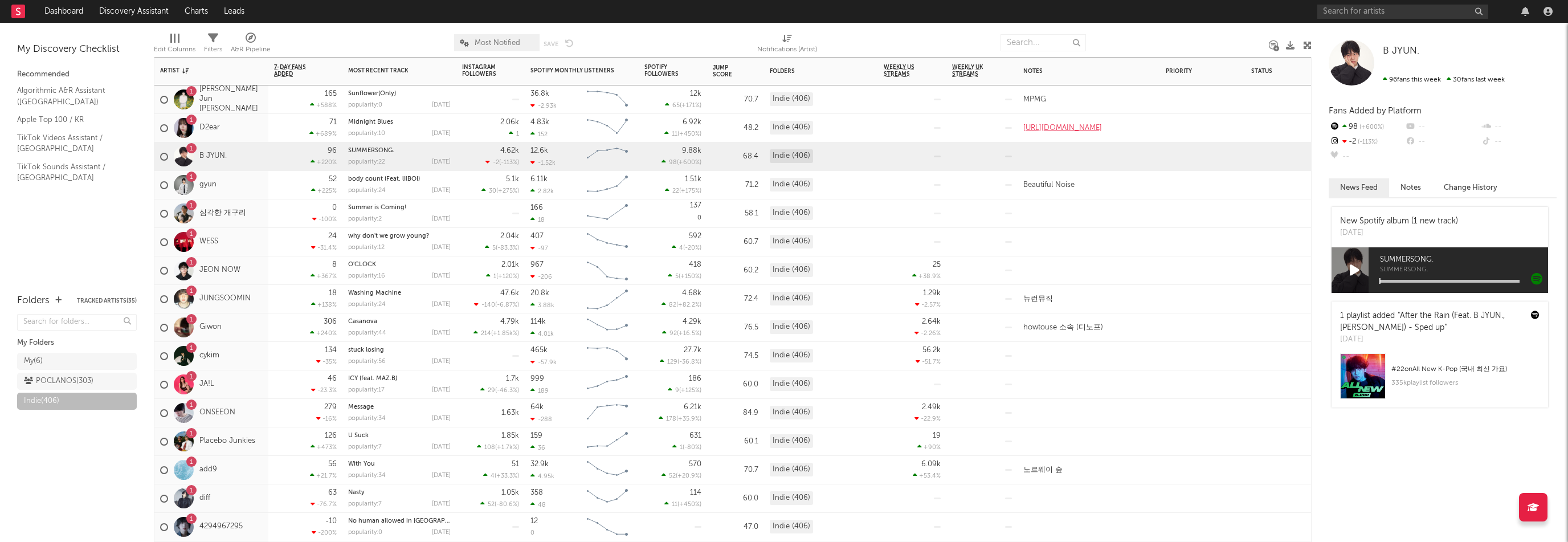
click at [246, 129] on div "1 D2ear" at bounding box center [212, 129] width 114 height 28
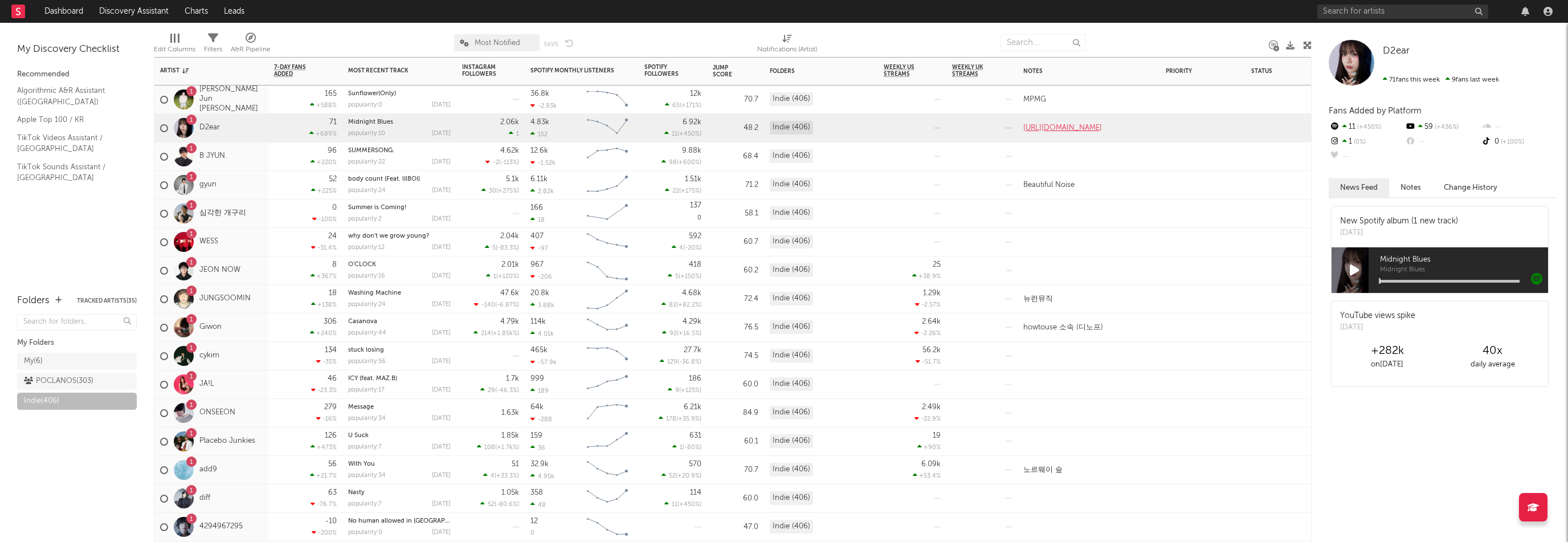
click at [258, 103] on div "1 [PERSON_NAME] Jun [PERSON_NAME]" at bounding box center [212, 99] width 114 height 28
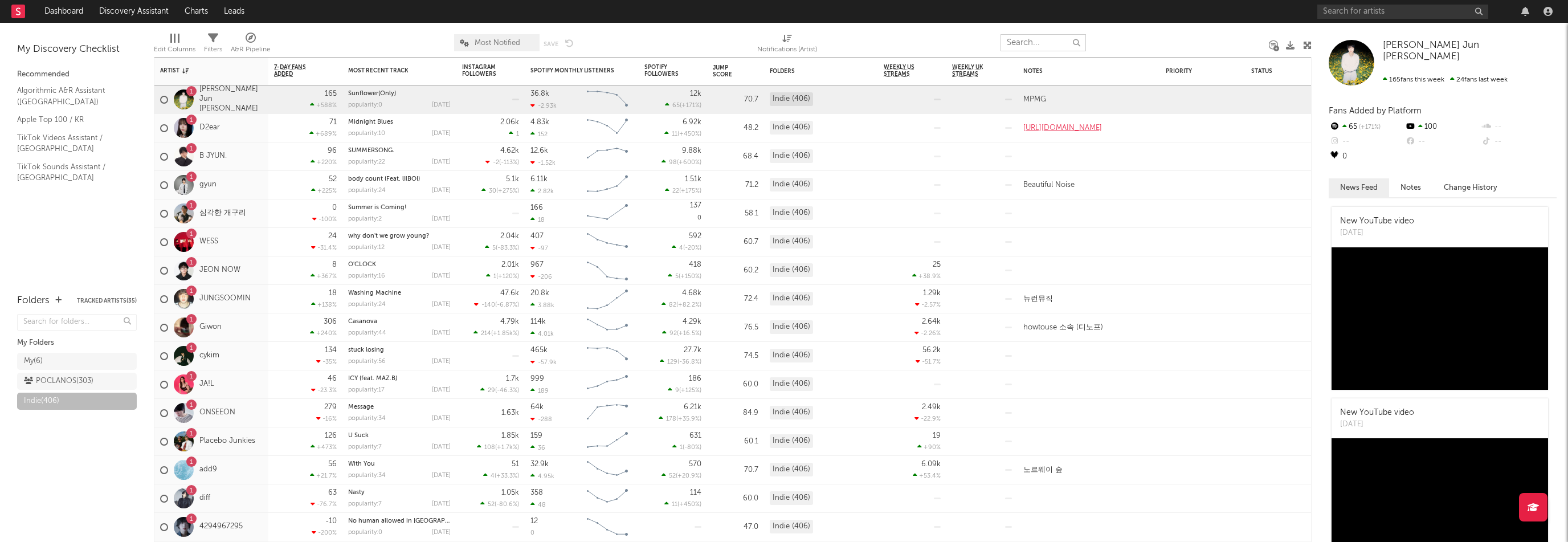
click at [1026, 45] on input "text" at bounding box center [1043, 43] width 85 height 17
click at [60, 379] on div "POCLANOS ( 303 )" at bounding box center [59, 381] width 70 height 13
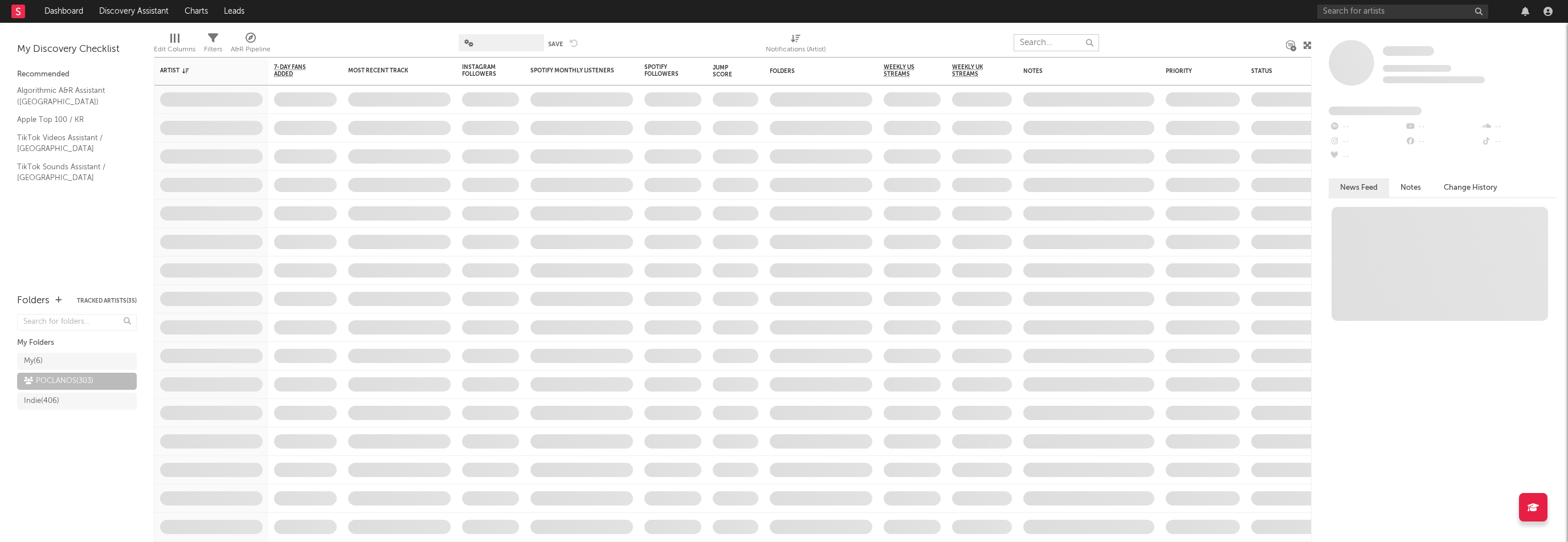
click at [1056, 43] on input "text" at bounding box center [1056, 43] width 85 height 17
type input "jeeba"
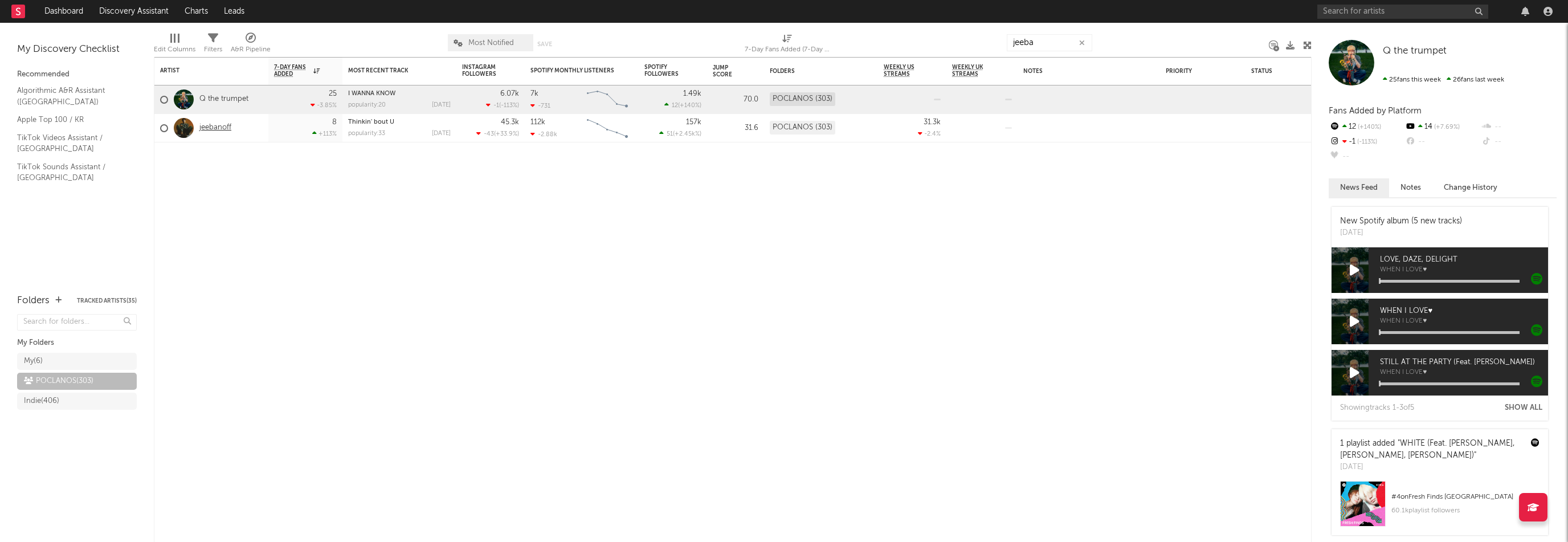
click at [207, 127] on link "jeebanoff" at bounding box center [215, 128] width 32 height 10
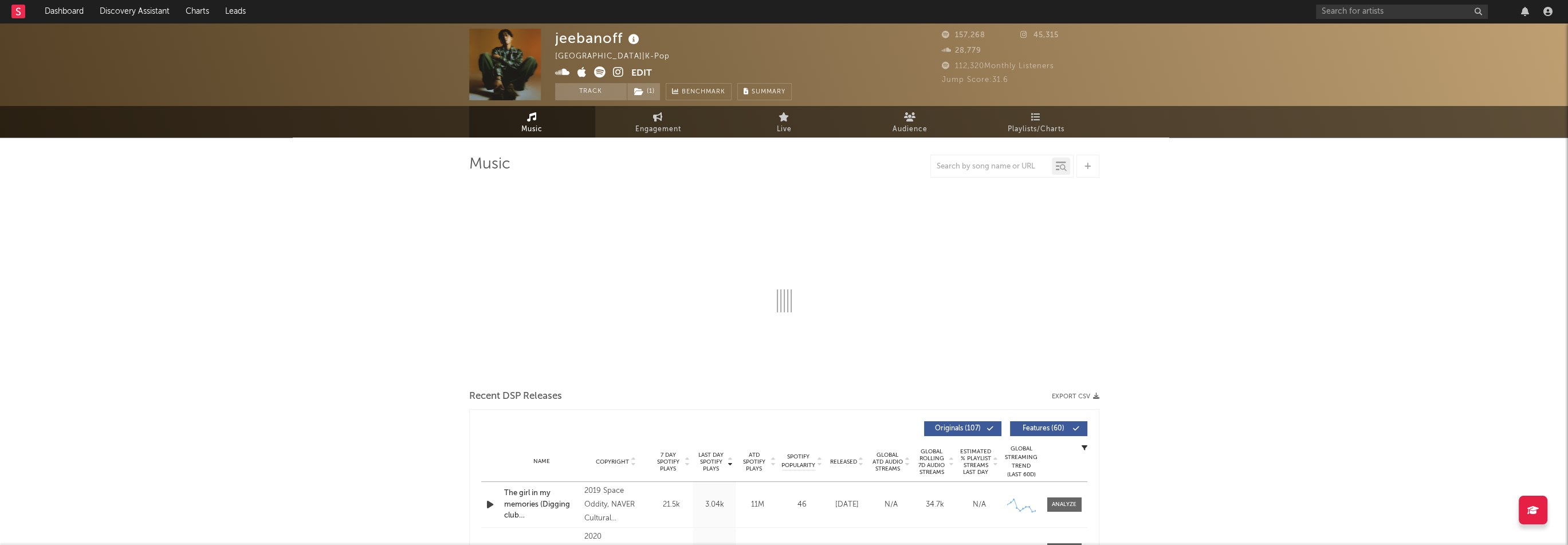
select select "6m"
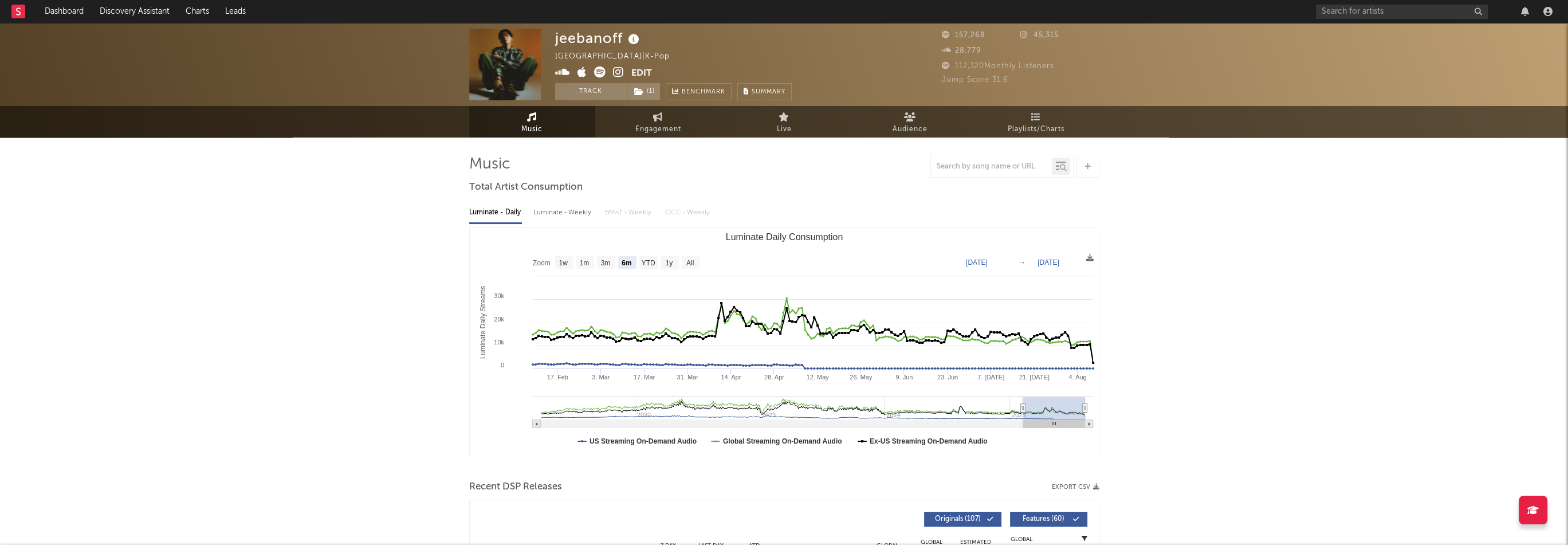
select select "6m"
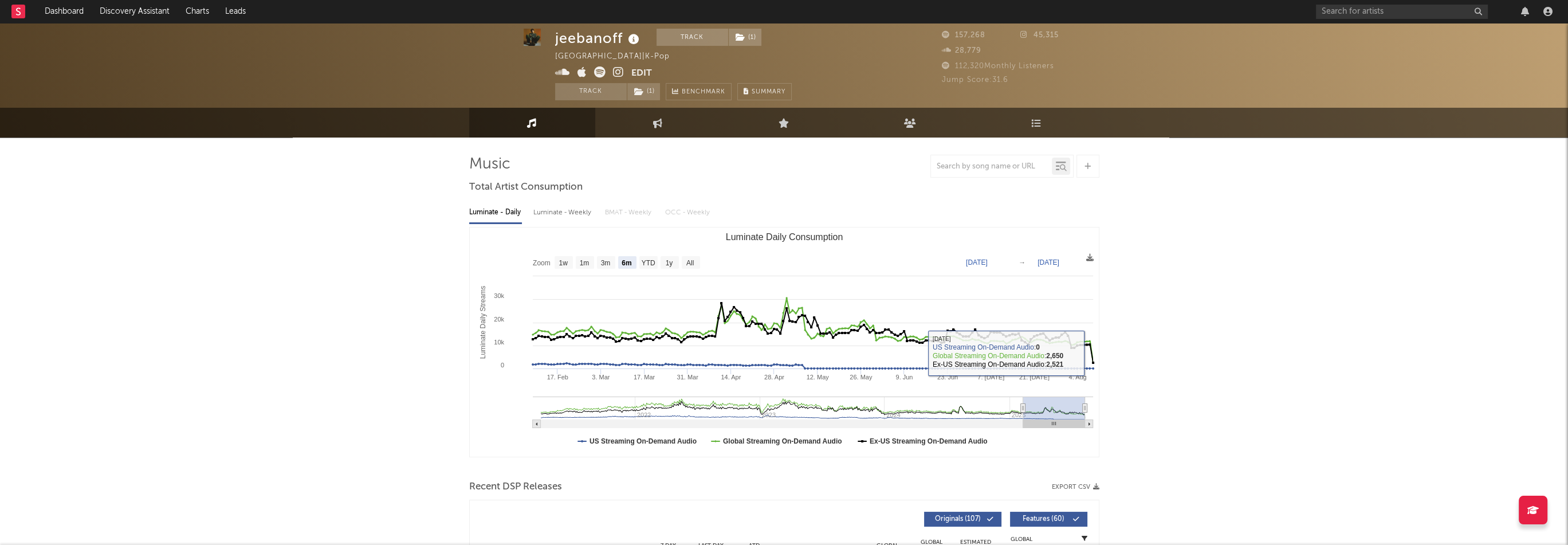
scroll to position [229, 0]
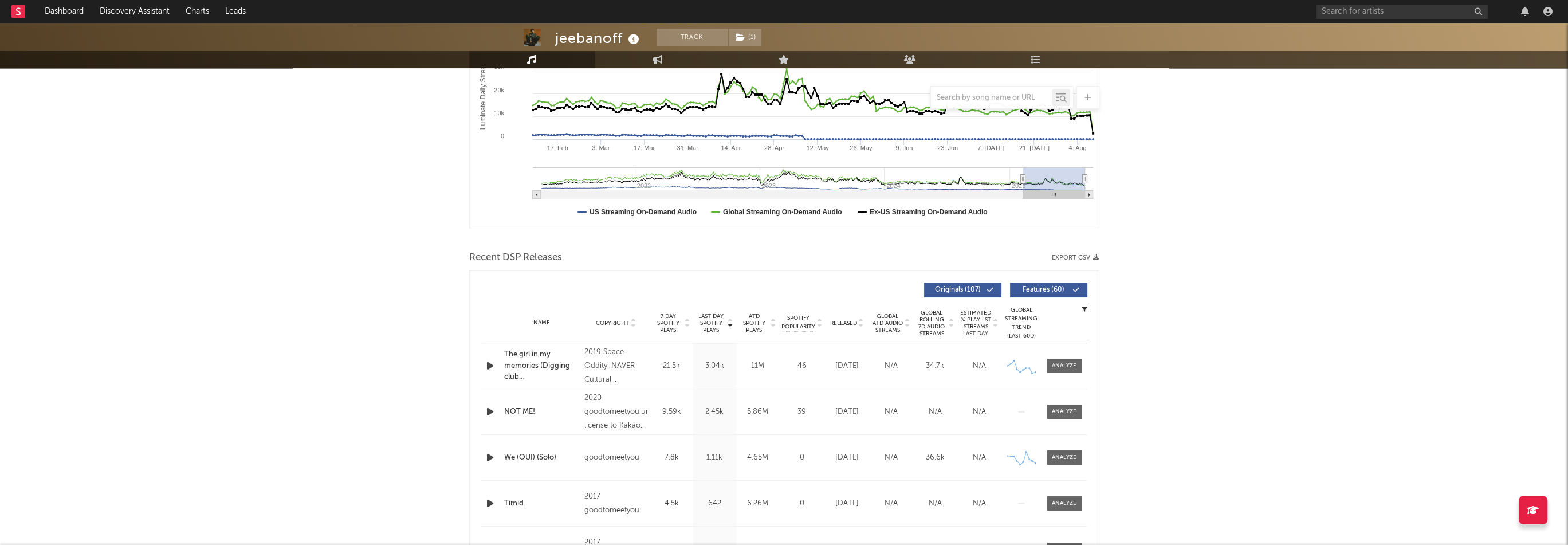
click at [664, 327] on span "7 Day Spotify Plays" at bounding box center [668, 323] width 31 height 21
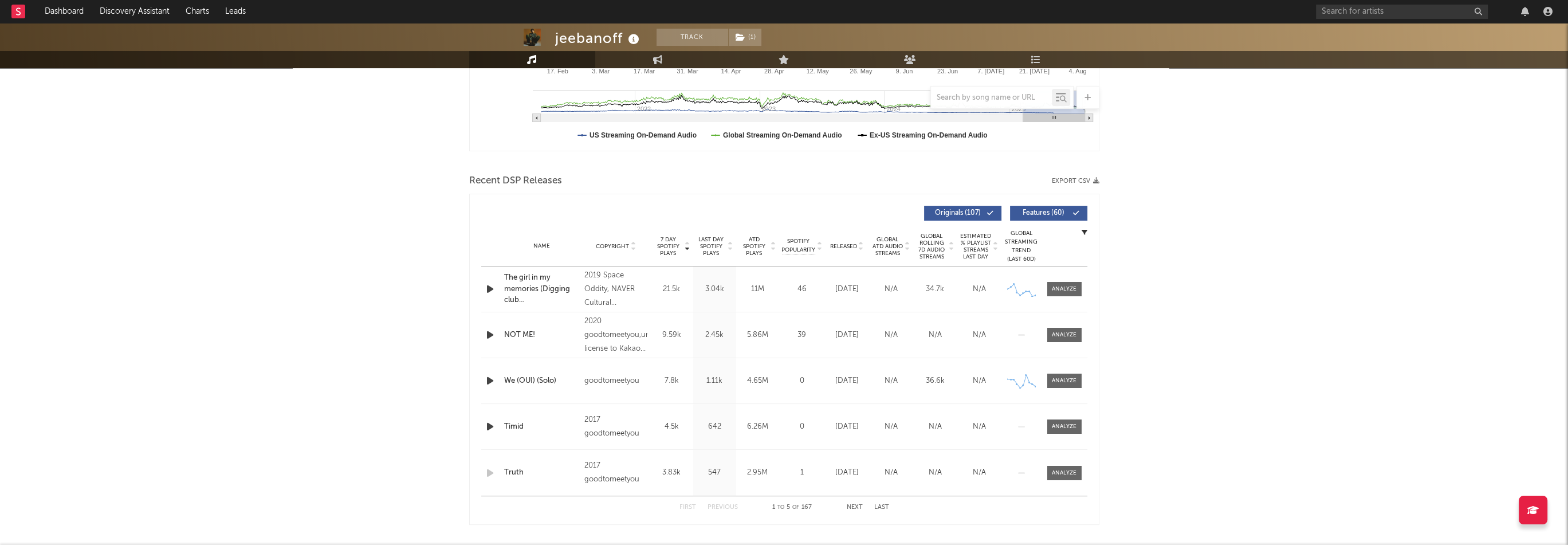
scroll to position [401, 0]
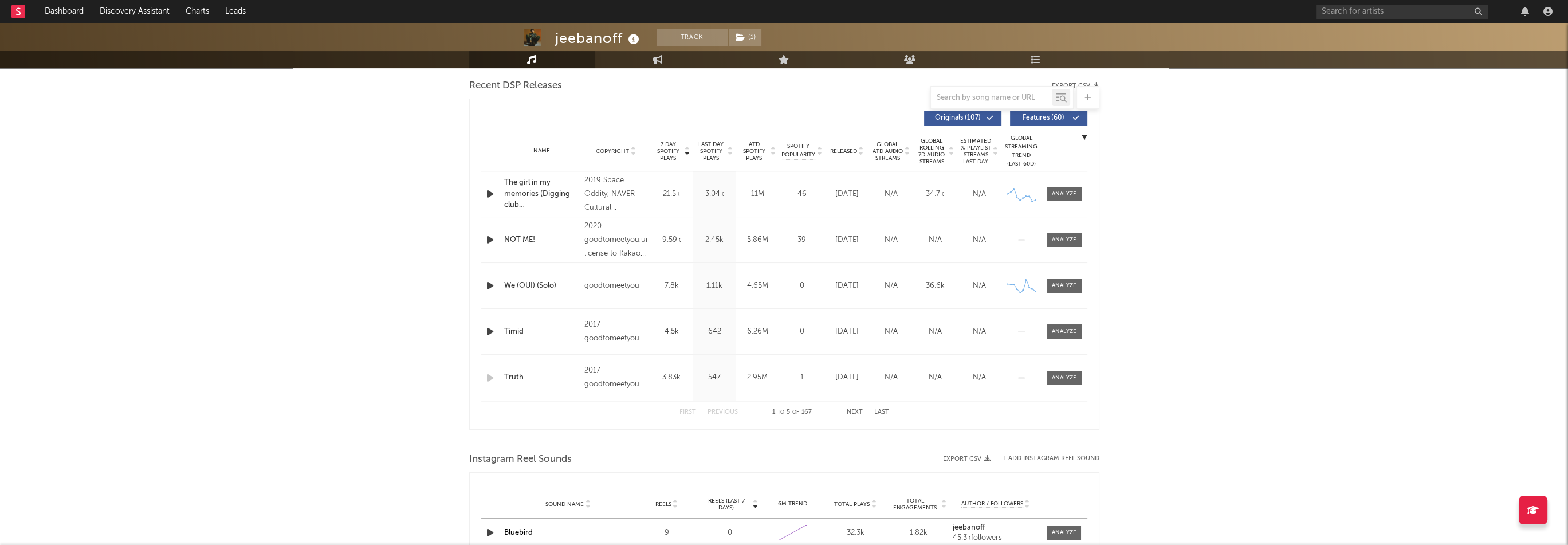
click at [856, 412] on button "Next" at bounding box center [855, 412] width 16 height 6
click at [891, 151] on span "Global ATD Audio Streams" at bounding box center [888, 151] width 31 height 21
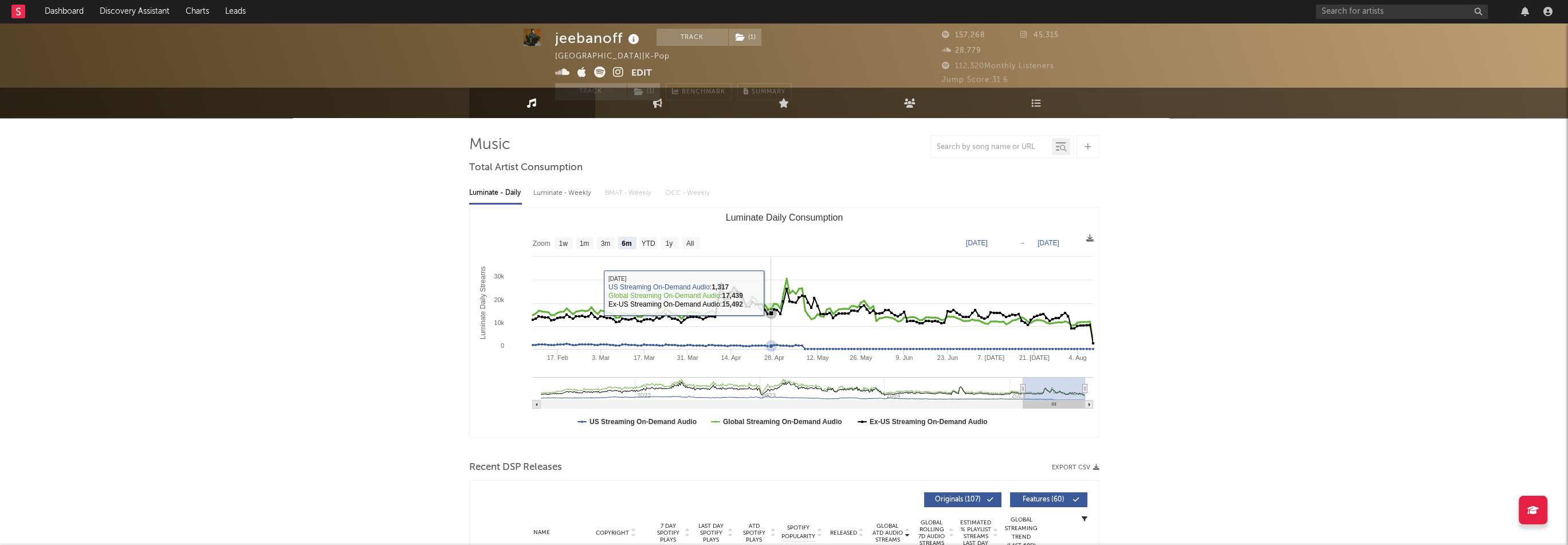
scroll to position [0, 0]
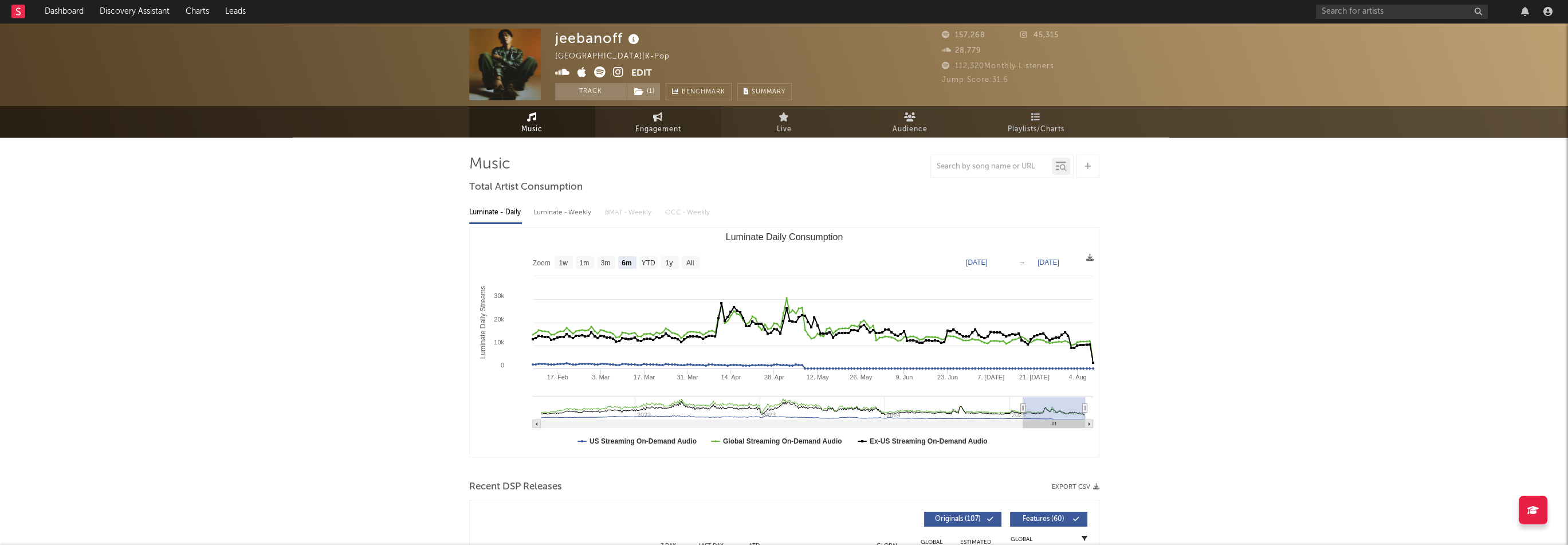
click at [661, 116] on icon at bounding box center [658, 116] width 10 height 9
select select "1w"
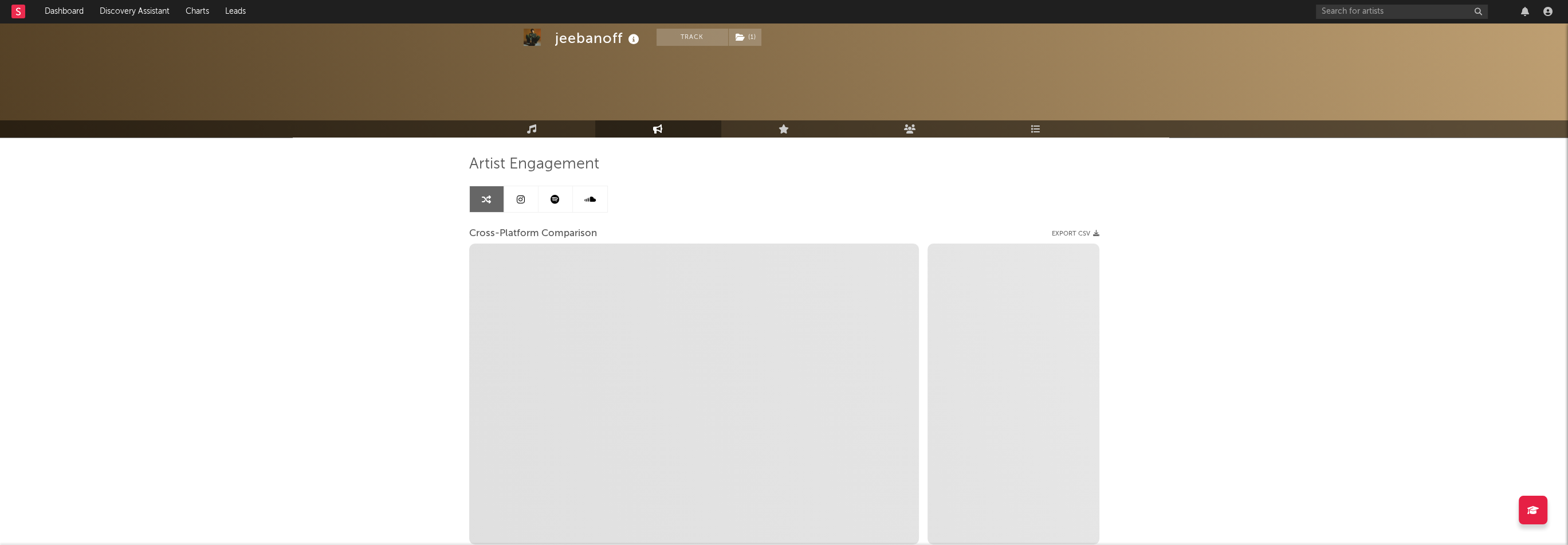
scroll to position [79, 0]
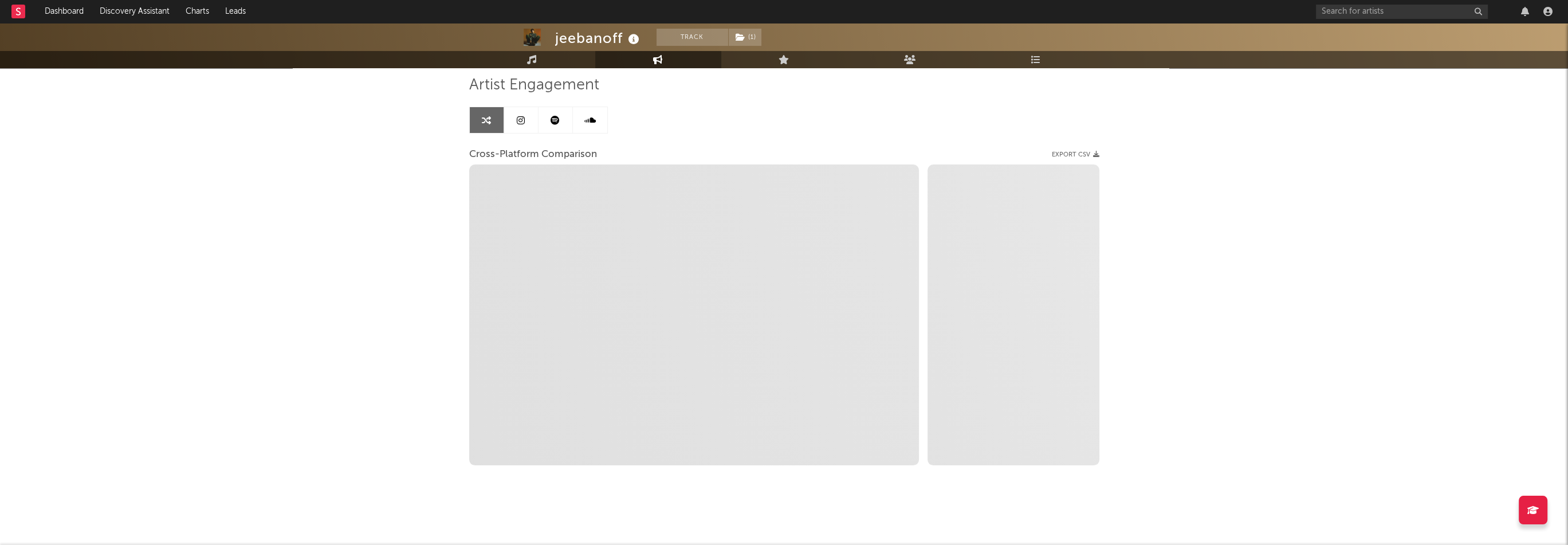
click at [522, 128] on link at bounding box center [521, 120] width 34 height 26
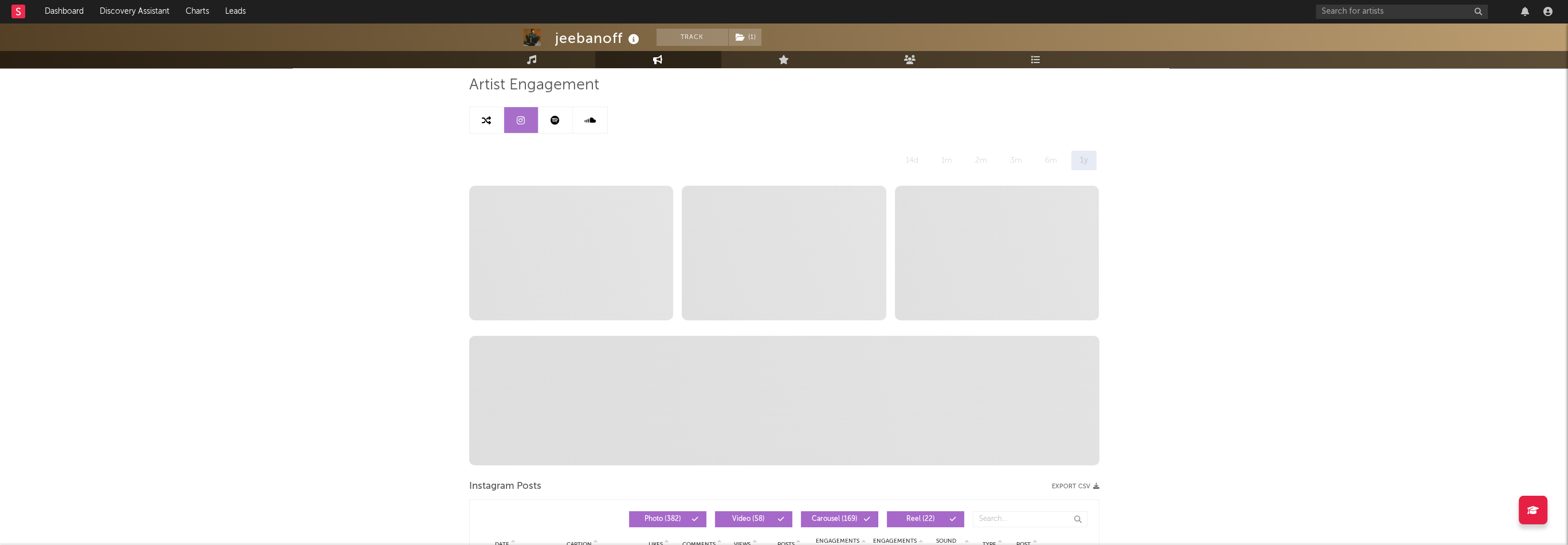
select select "6m"
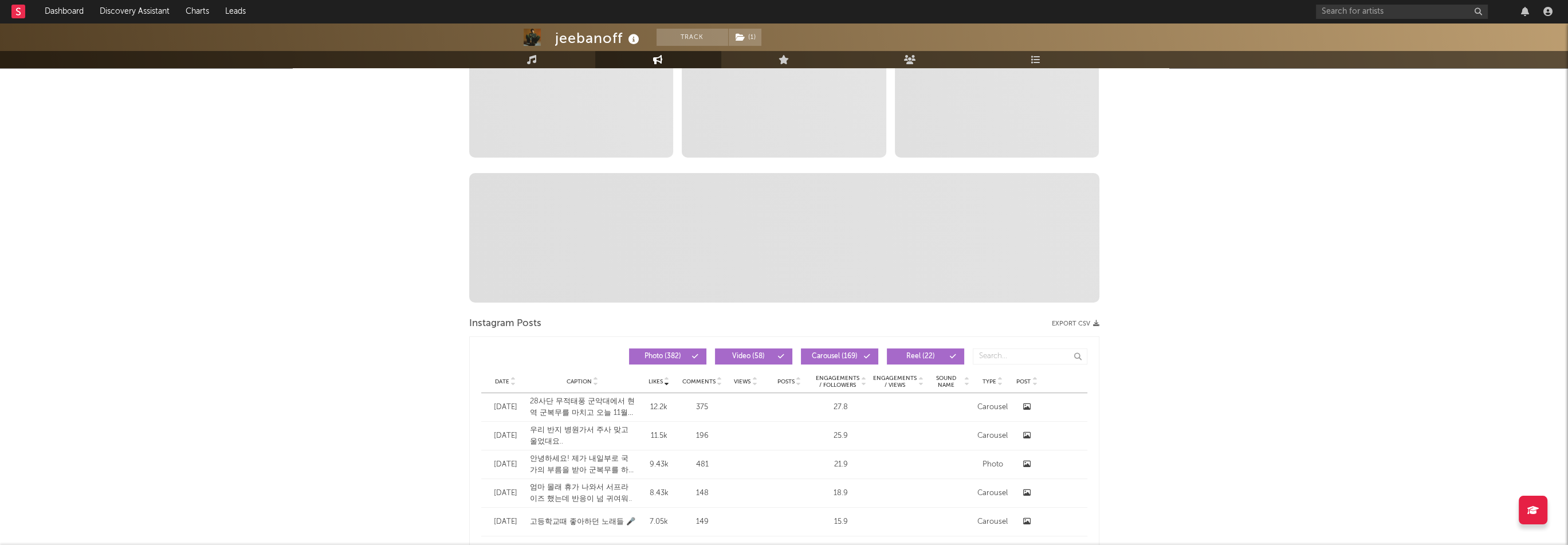
scroll to position [366, 0]
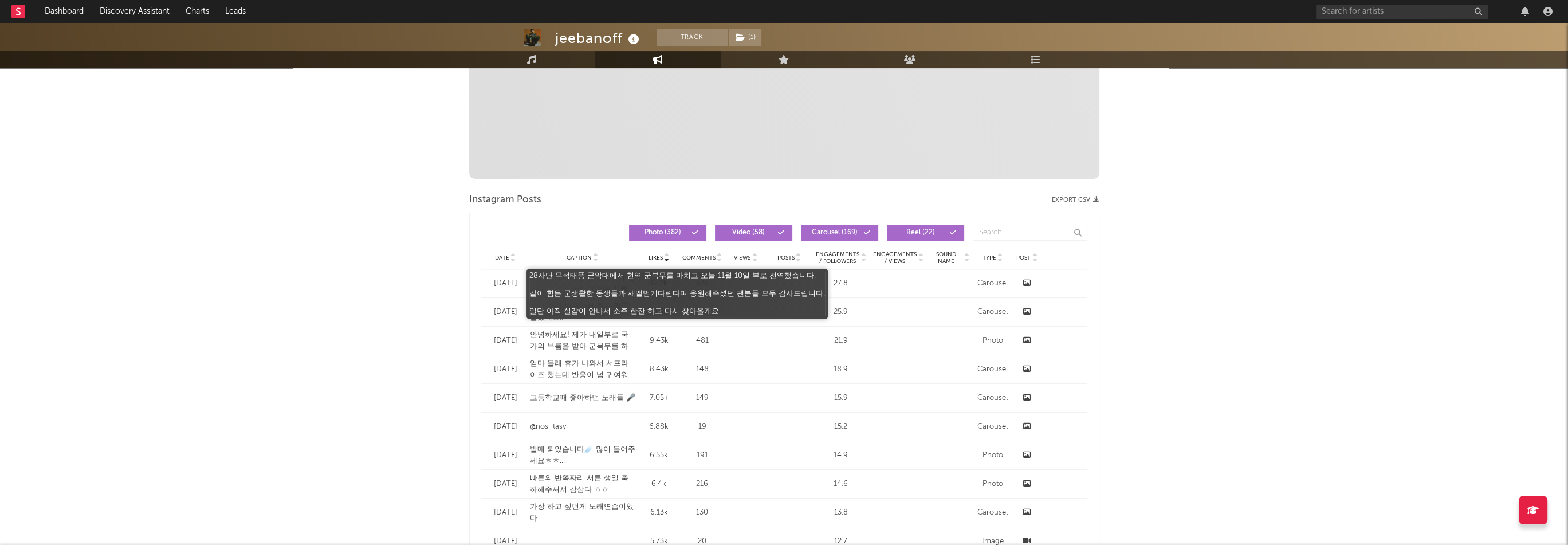
click at [575, 284] on div "28사단 무적태풍 군악대에서 현역 군복무를 마치고 오늘 11월 10일 부로 전역했습니다. 같이 힘든 군생활한 동생들과 새앨범기다린다며 응원해주…" at bounding box center [583, 283] width 106 height 22
click at [582, 276] on div "28사단 무적태풍 군악대에서 현역 군복무를 마치고 오늘 11월 10일 부로 전역했습니다. 같이 힘든 군생활한 동생들과 새앨범기다린다며 응원해주…" at bounding box center [583, 283] width 106 height 22
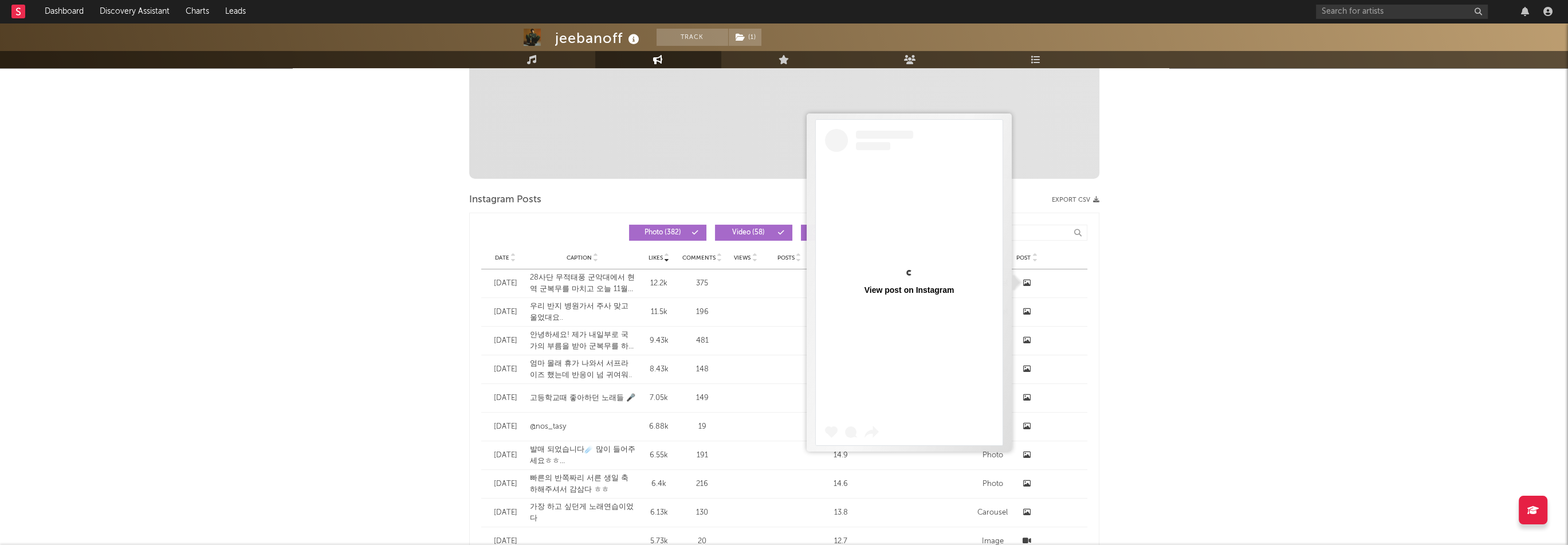
click at [1028, 281] on icon at bounding box center [1027, 283] width 7 height 7
